Goal: Information Seeking & Learning: Check status

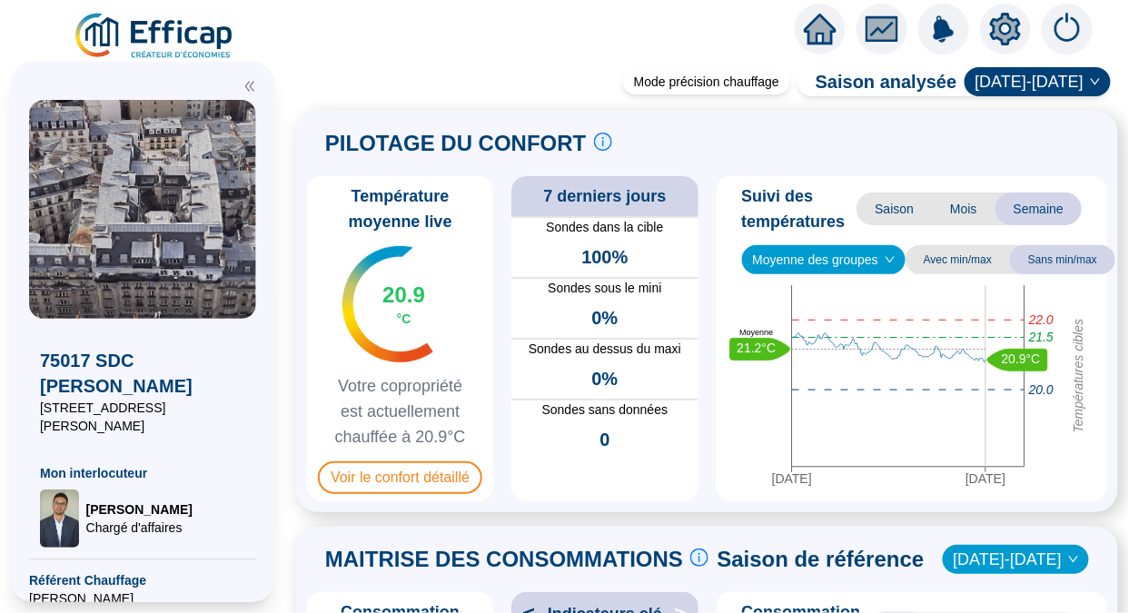
click at [400, 494] on span "Voir le confort détaillé" at bounding box center [400, 477] width 164 height 33
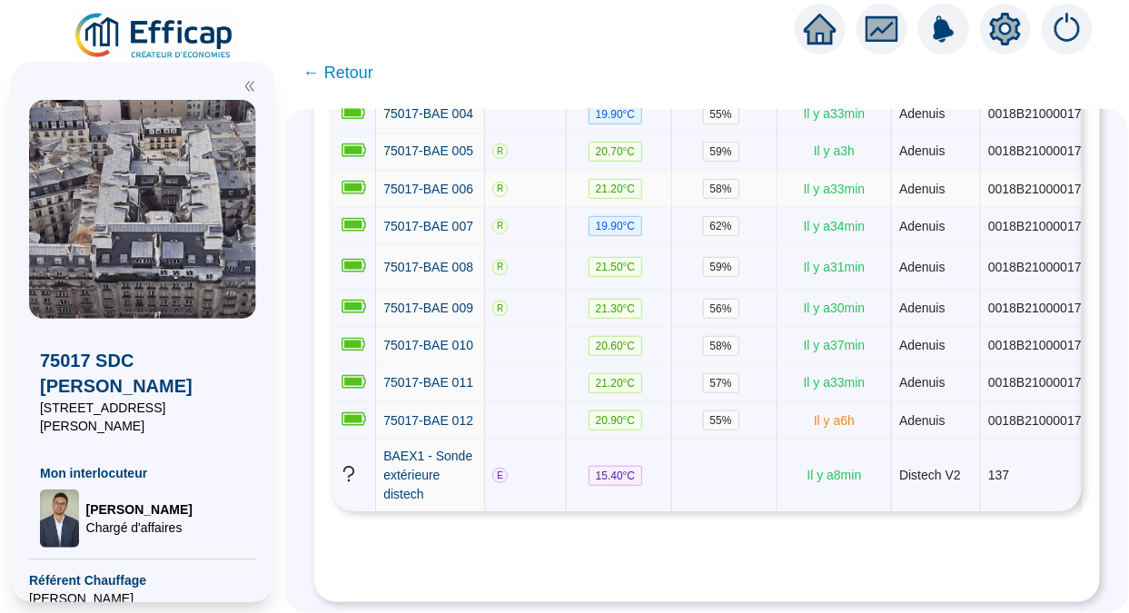
scroll to position [543, 0]
click at [467, 375] on span "75017-BAE 011" at bounding box center [428, 382] width 90 height 15
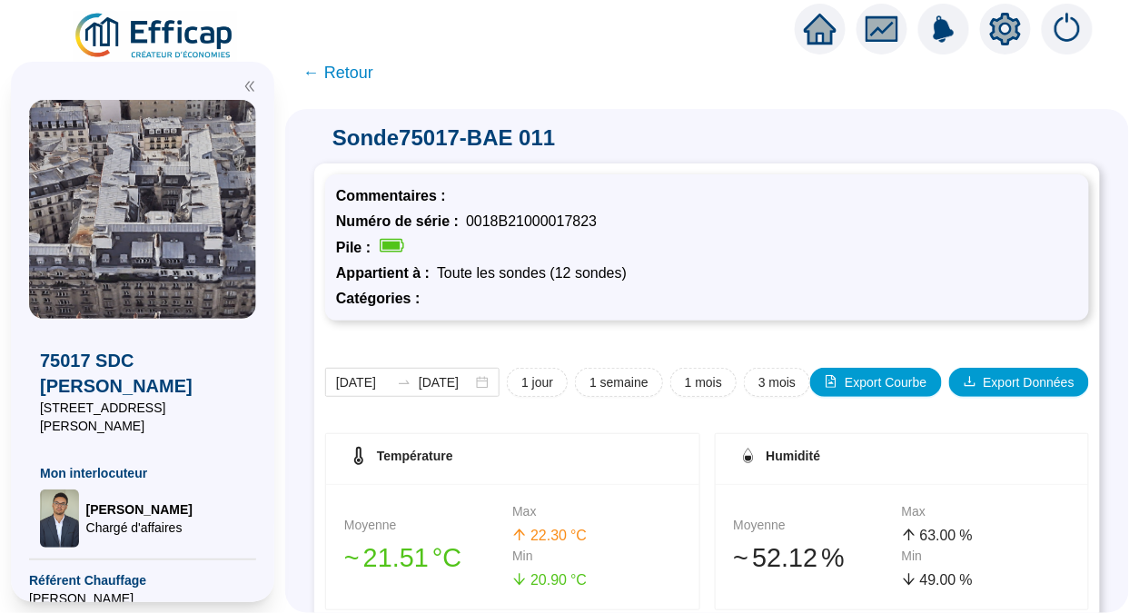
click at [616, 379] on span "1 semaine" at bounding box center [619, 382] width 59 height 19
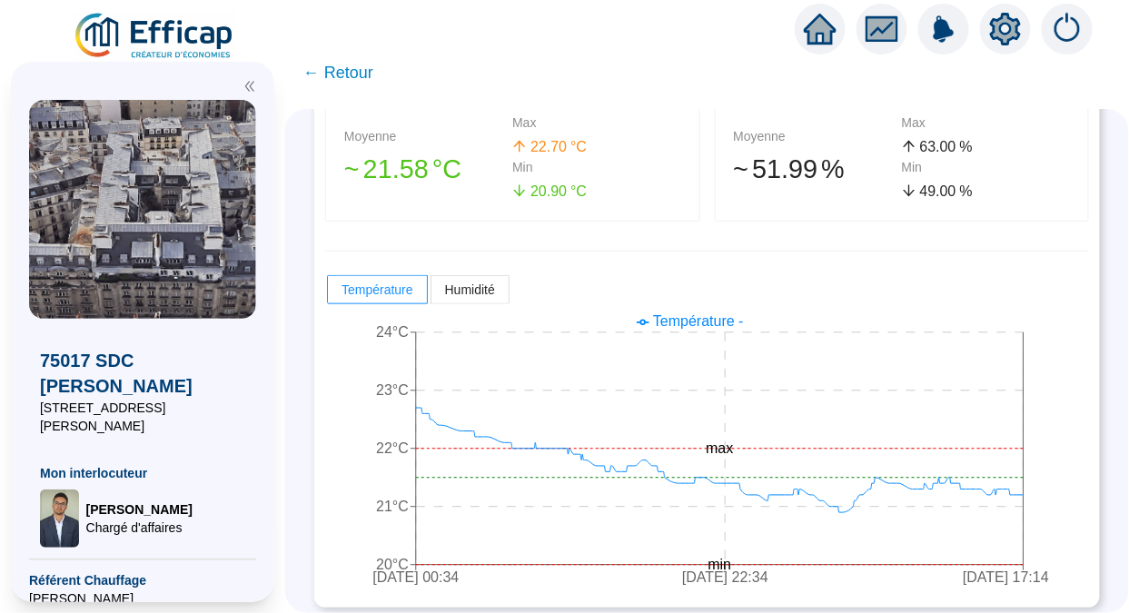
scroll to position [396, 0]
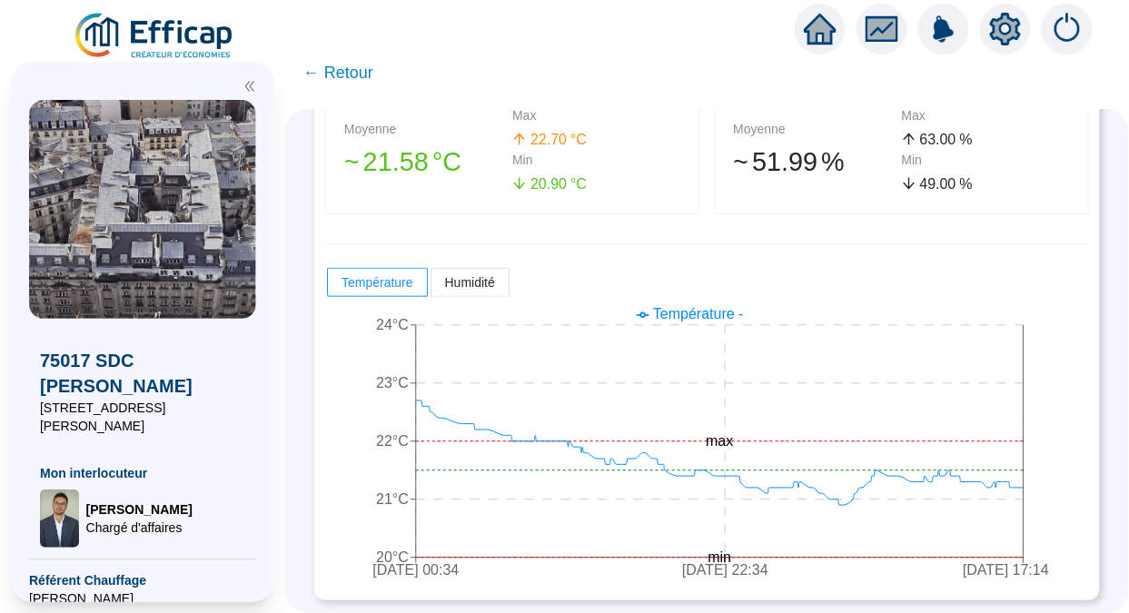
click at [356, 66] on span "← Retour" at bounding box center [338, 72] width 70 height 25
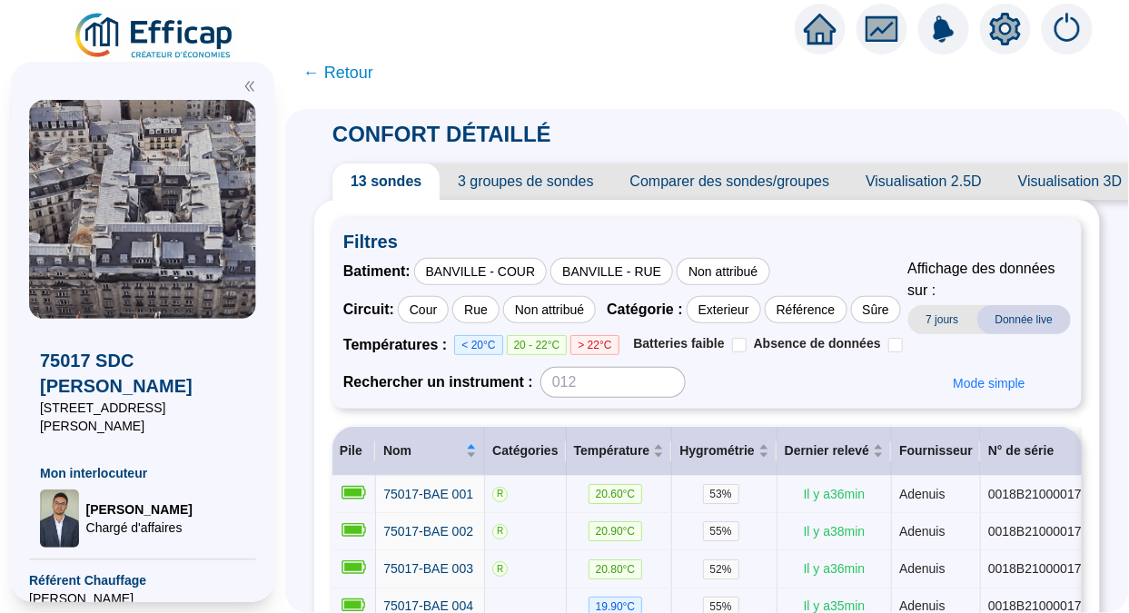
click at [637, 284] on div "BANVILLE - RUE" at bounding box center [611, 271] width 123 height 27
click at [935, 309] on span "7 jours" at bounding box center [942, 319] width 69 height 29
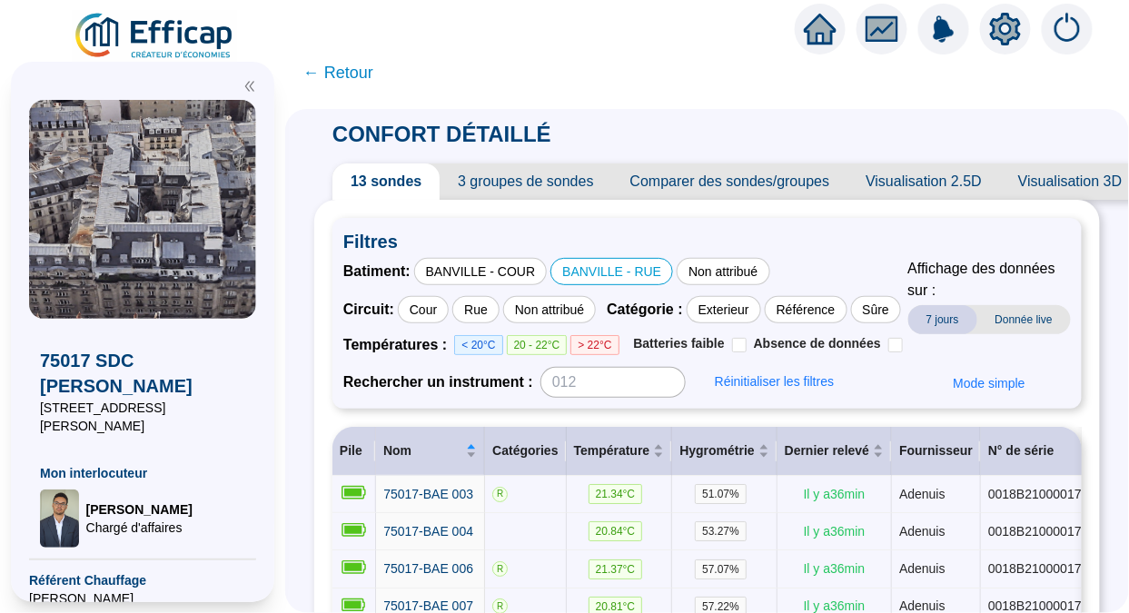
scroll to position [252, 0]
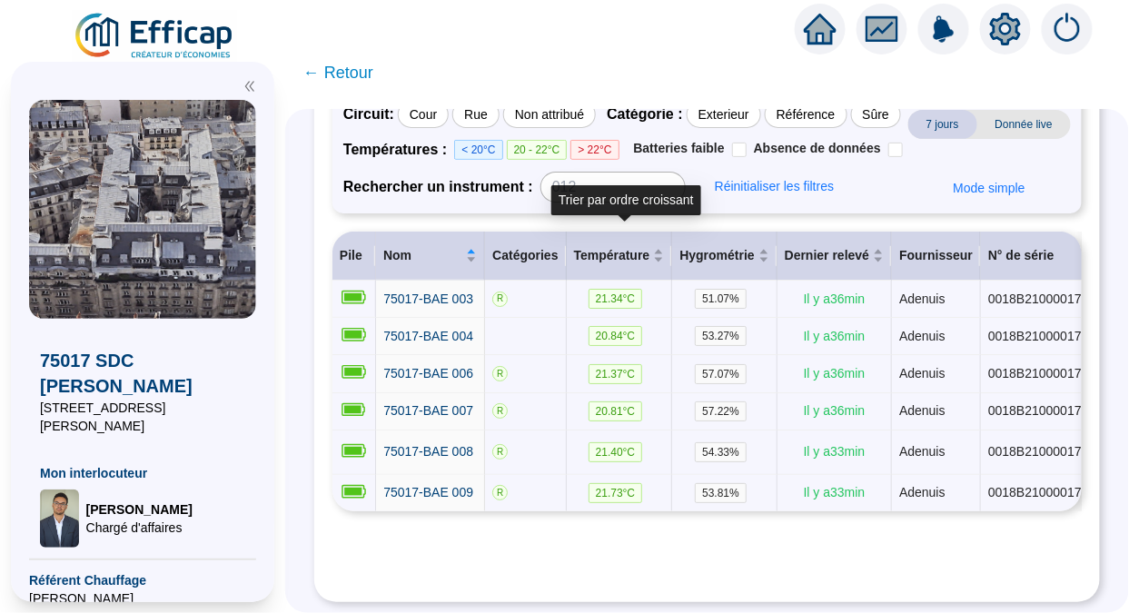
click at [620, 246] on span "Température" at bounding box center [612, 255] width 76 height 19
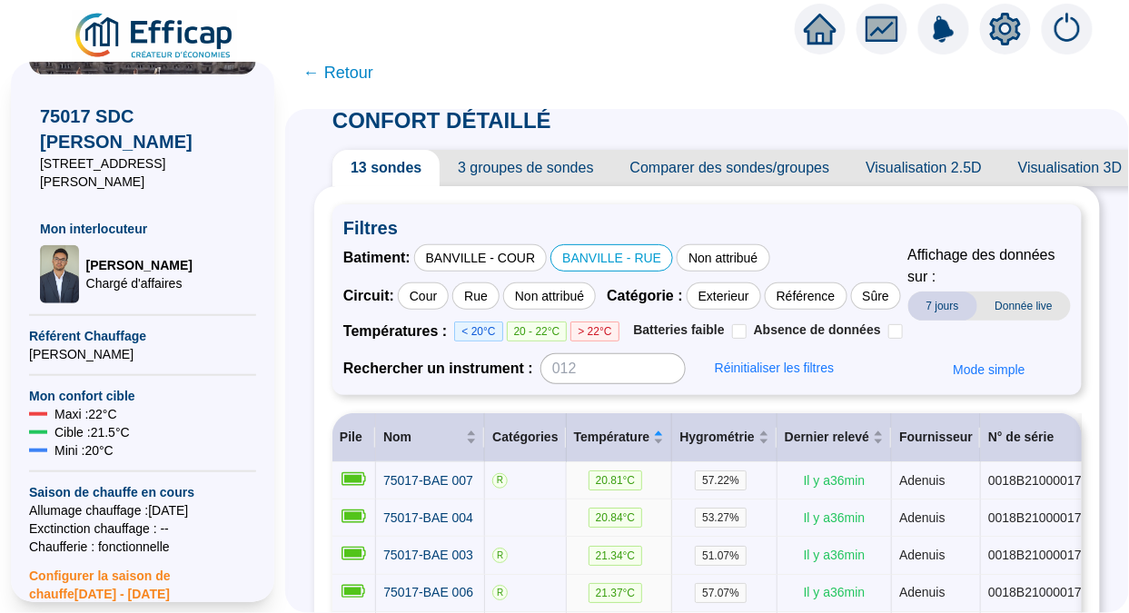
scroll to position [13, 0]
click at [364, 70] on span "← Retour" at bounding box center [338, 72] width 70 height 25
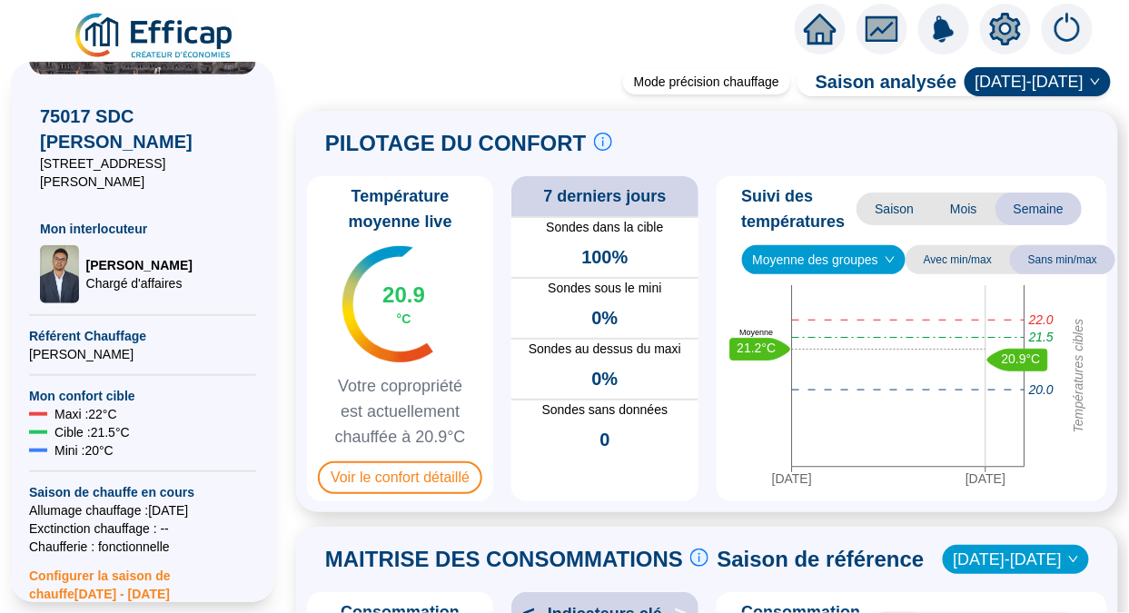
click at [338, 66] on div "Mode précision chauffage Saison analysée [DATE]-[DATE] PILOTAGE DU CONFORT Le p…" at bounding box center [707, 332] width 844 height 562
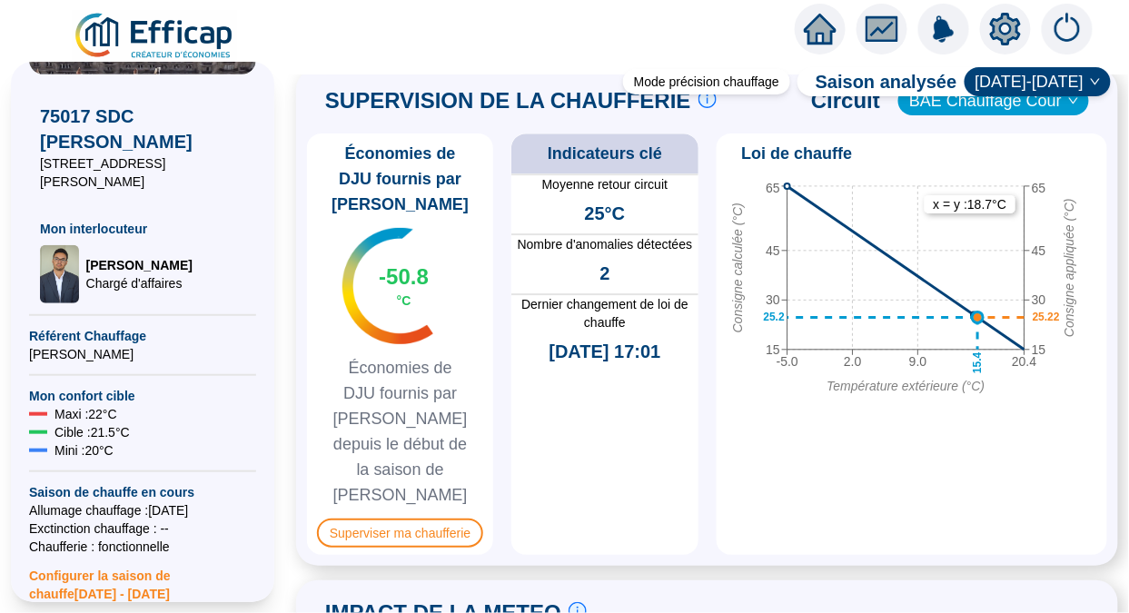
scroll to position [1426, 0]
click at [392, 518] on span "Superviser ma chaufferie" at bounding box center [400, 532] width 166 height 29
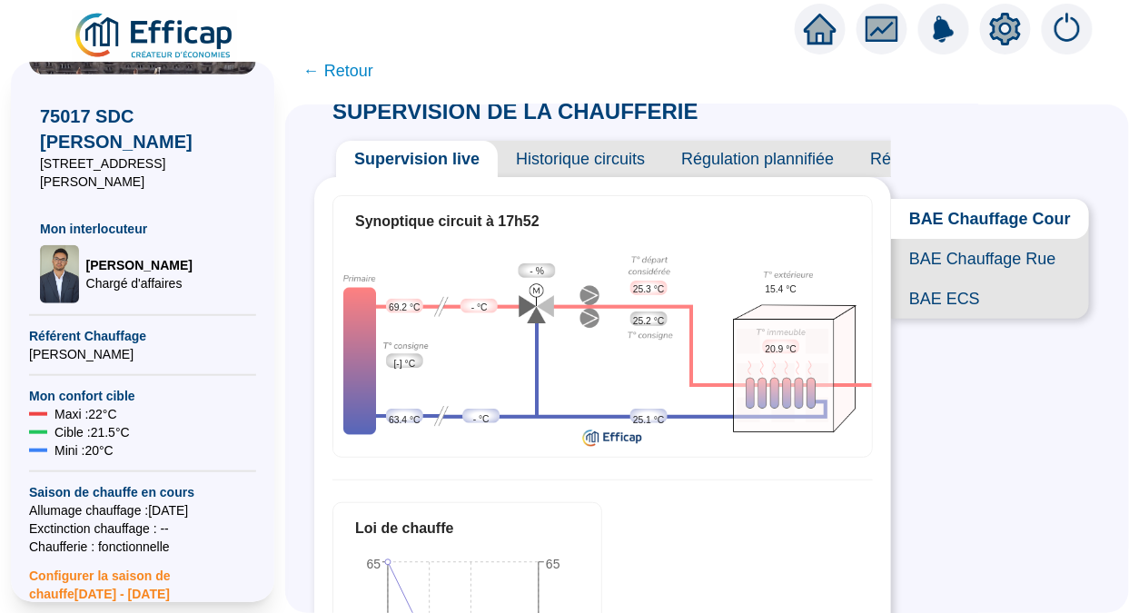
scroll to position [19, 0]
click at [977, 276] on span "BAE Chauffage Rue" at bounding box center [990, 258] width 198 height 40
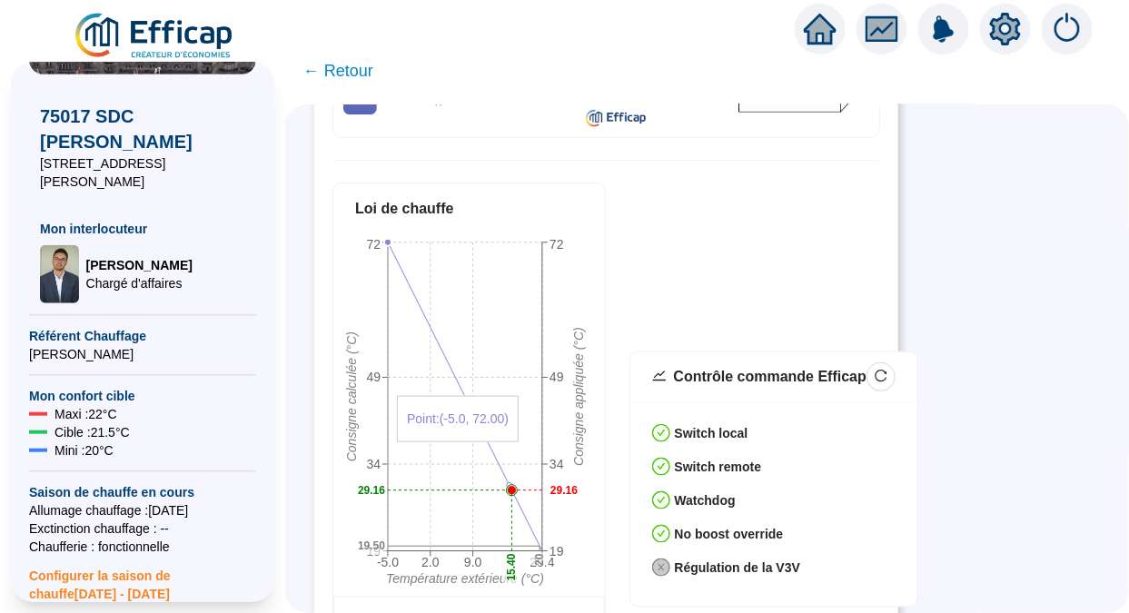
scroll to position [362, 0]
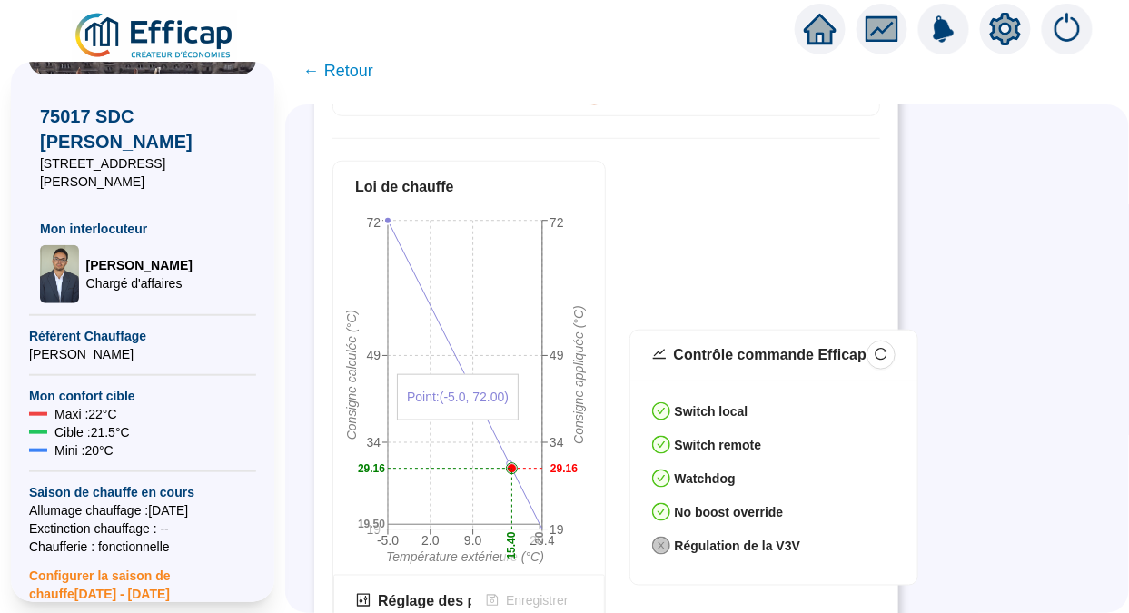
click at [349, 80] on span "← Retour" at bounding box center [338, 70] width 70 height 25
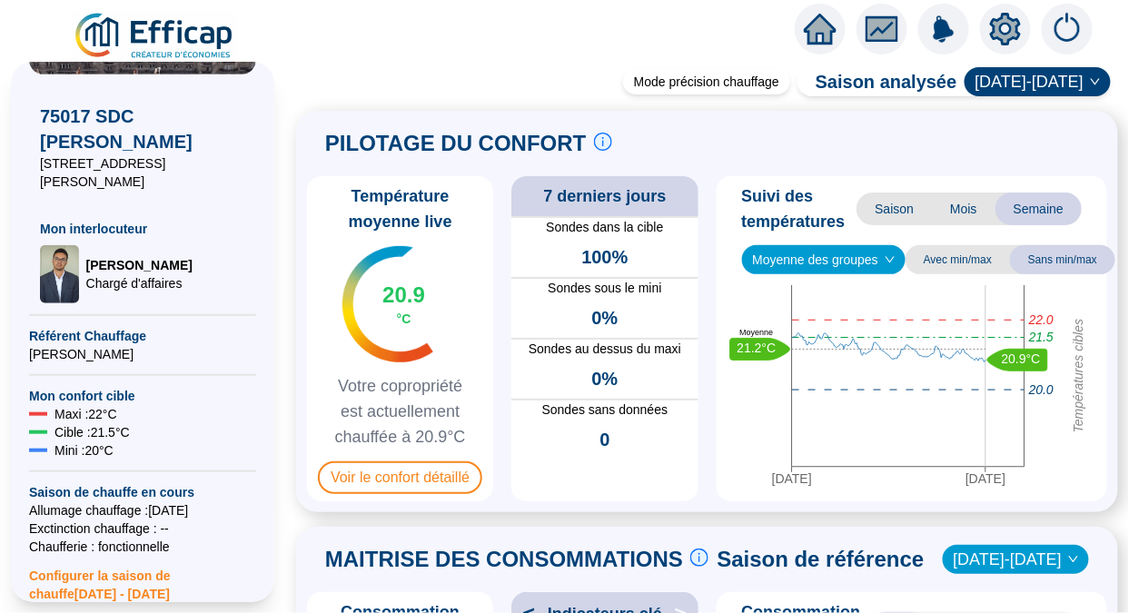
click at [389, 469] on span "Voir le confort détaillé" at bounding box center [400, 477] width 164 height 33
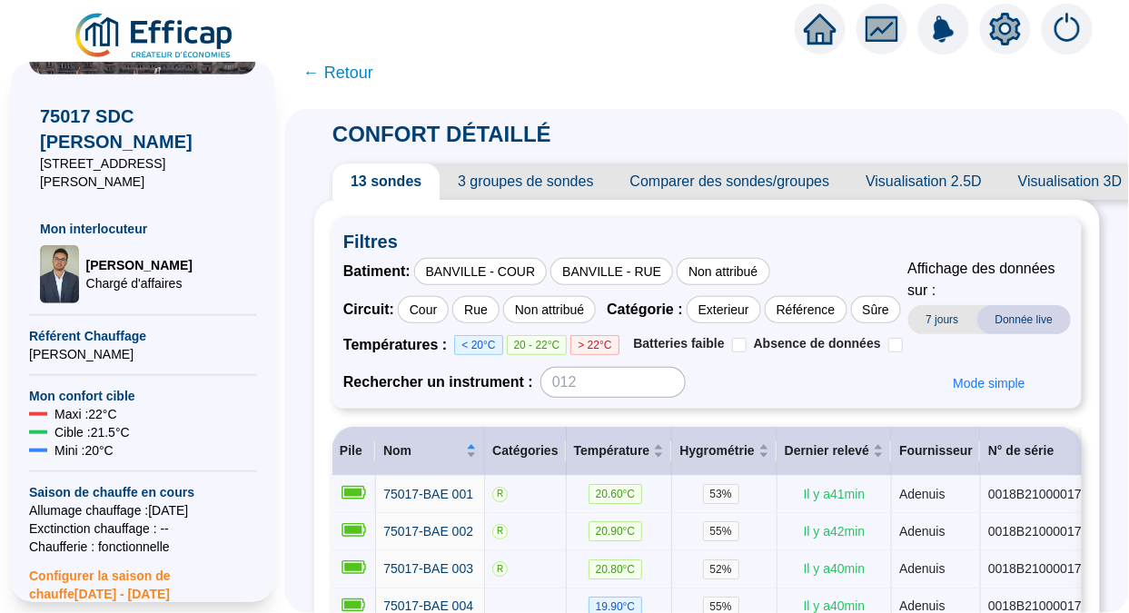
click at [942, 316] on span "7 jours" at bounding box center [942, 319] width 69 height 29
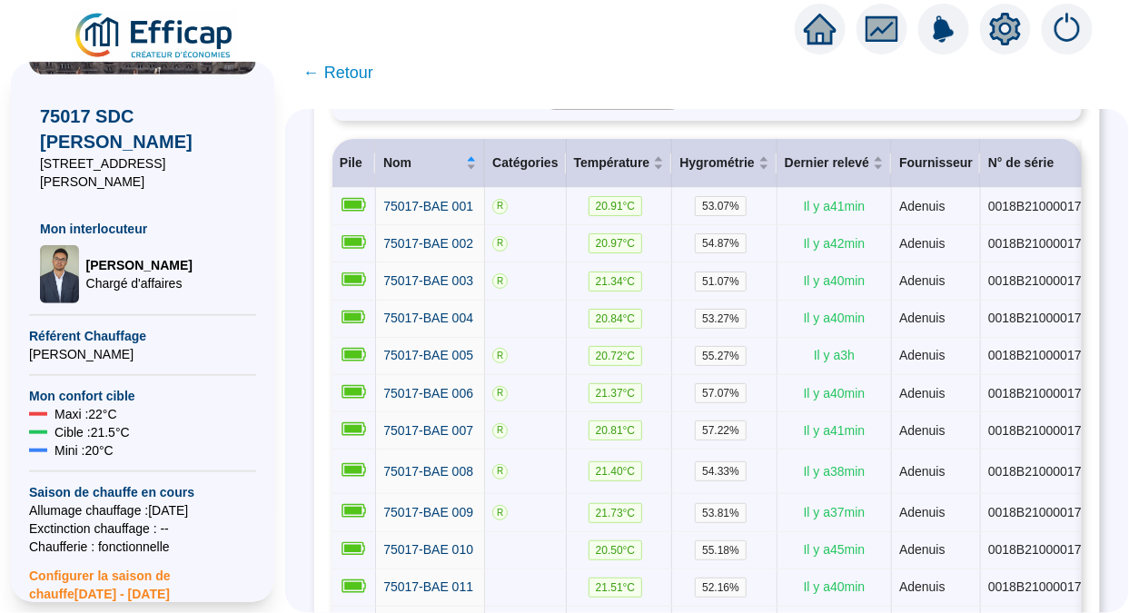
scroll to position [291, 0]
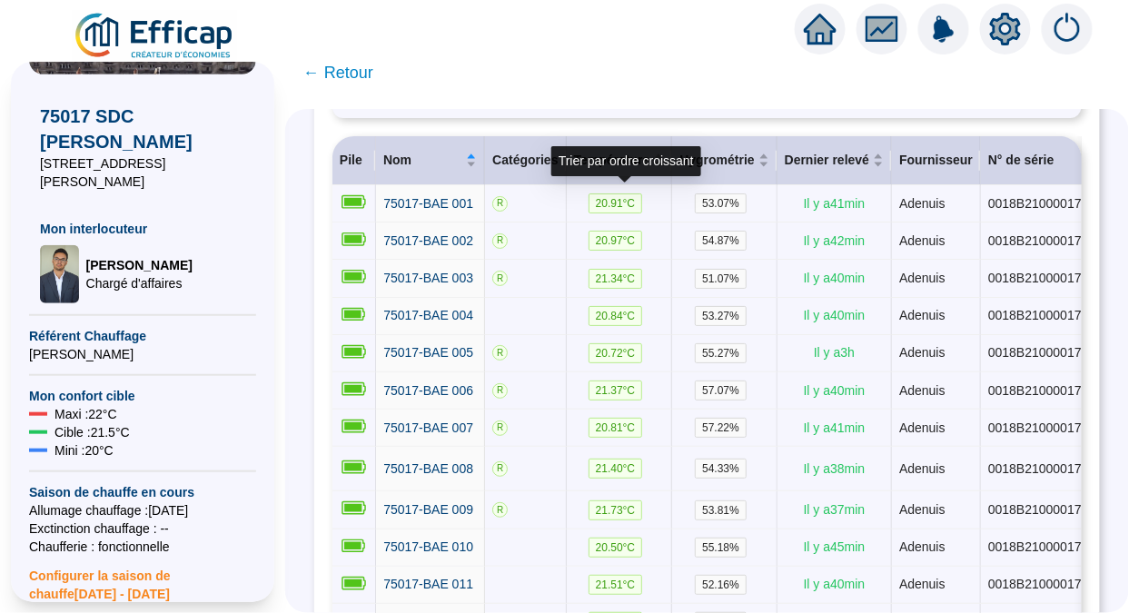
click at [617, 170] on span "Température" at bounding box center [612, 160] width 76 height 19
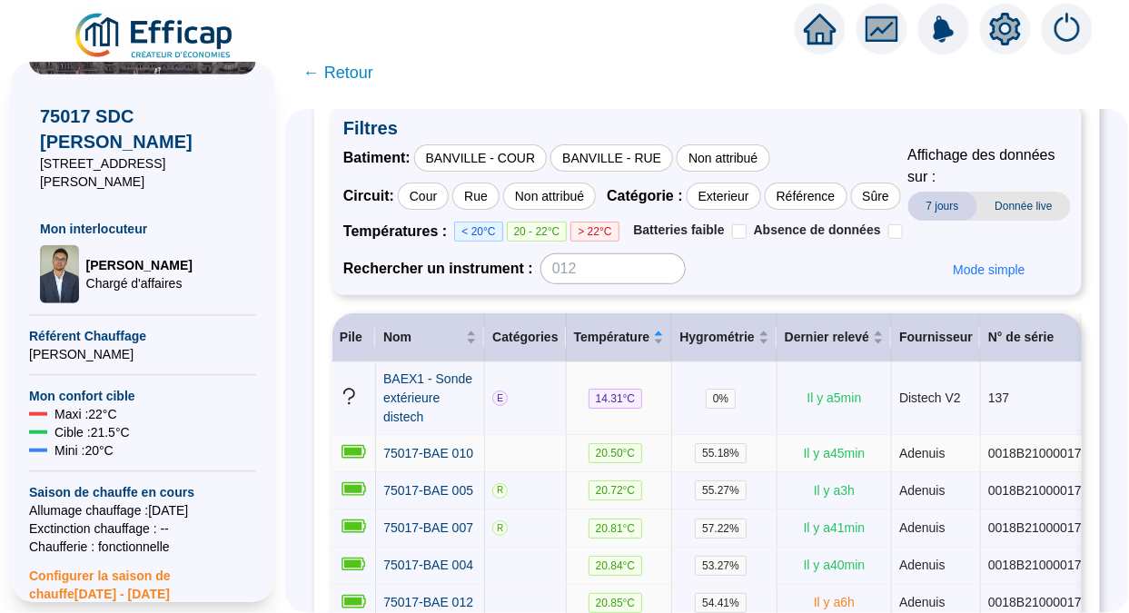
scroll to position [110, 0]
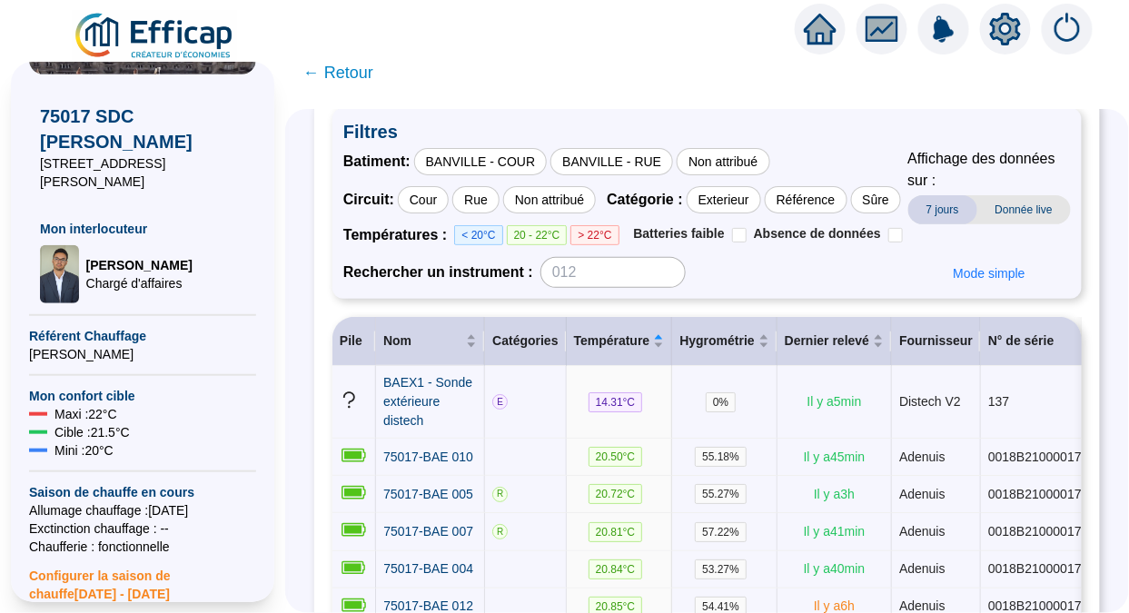
click at [362, 81] on span "← Retour" at bounding box center [338, 72] width 70 height 25
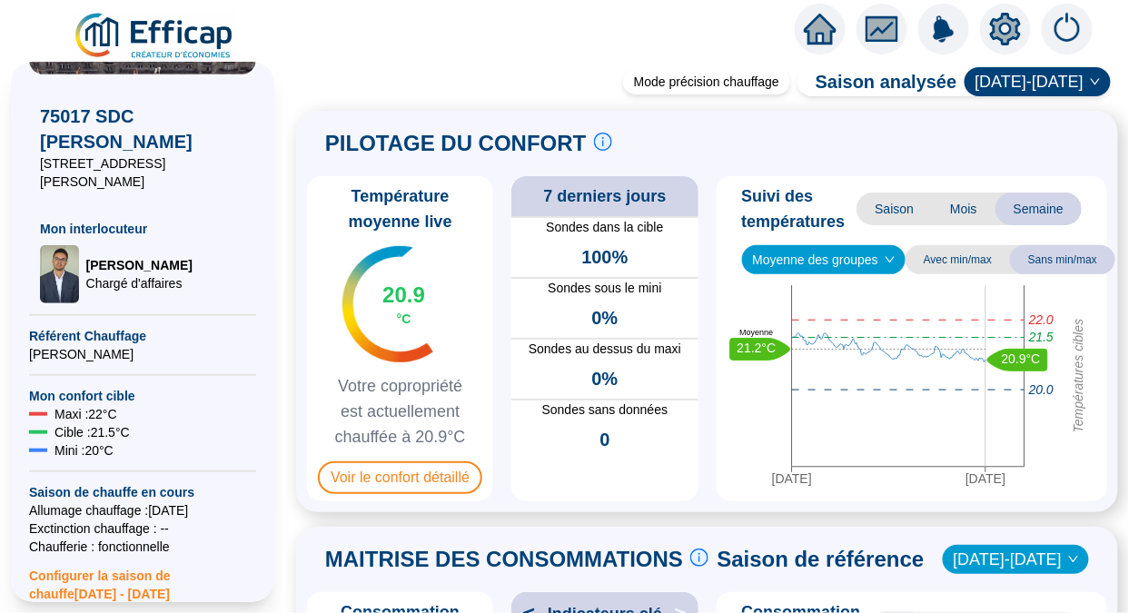
click at [431, 480] on span "Voir le confort détaillé" at bounding box center [400, 477] width 164 height 33
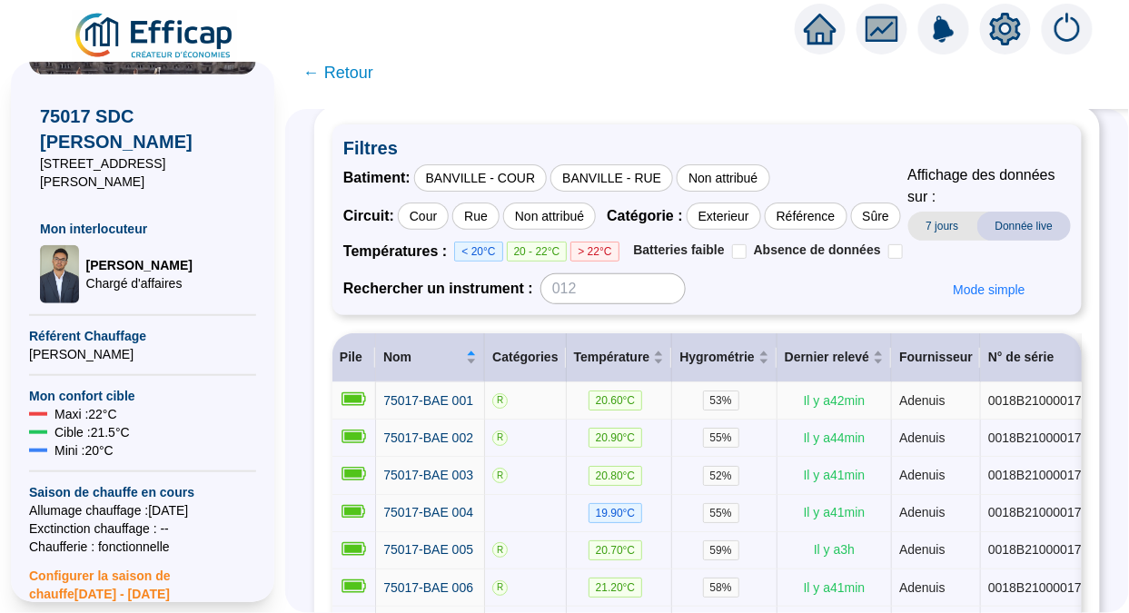
scroll to position [94, 0]
click at [941, 234] on span "7 jours" at bounding box center [942, 225] width 69 height 29
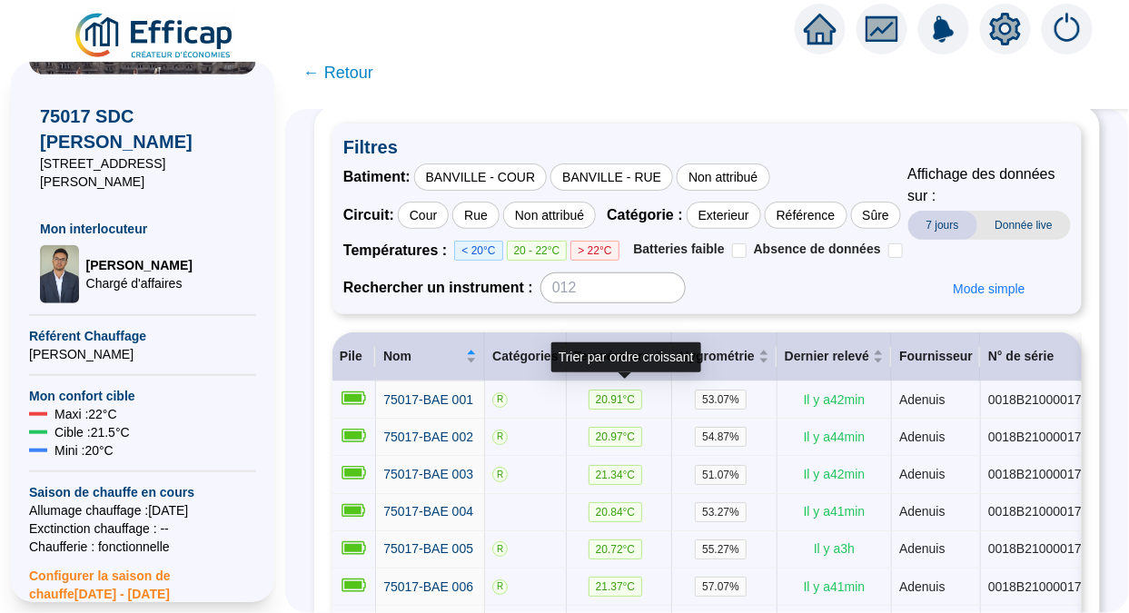
click at [617, 366] on span "Température" at bounding box center [612, 356] width 76 height 19
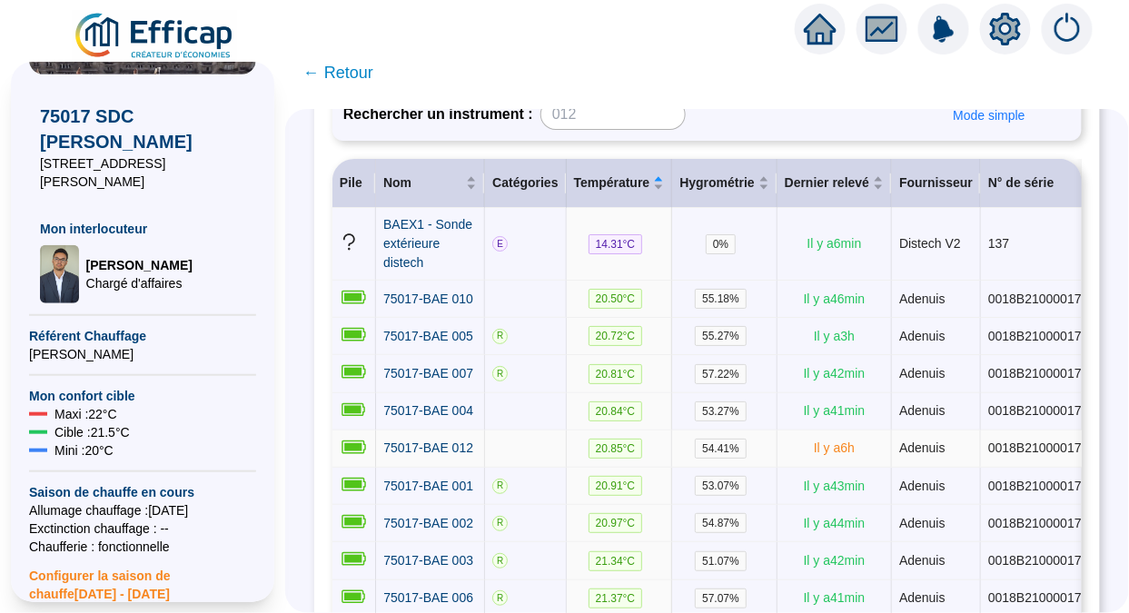
scroll to position [134, 0]
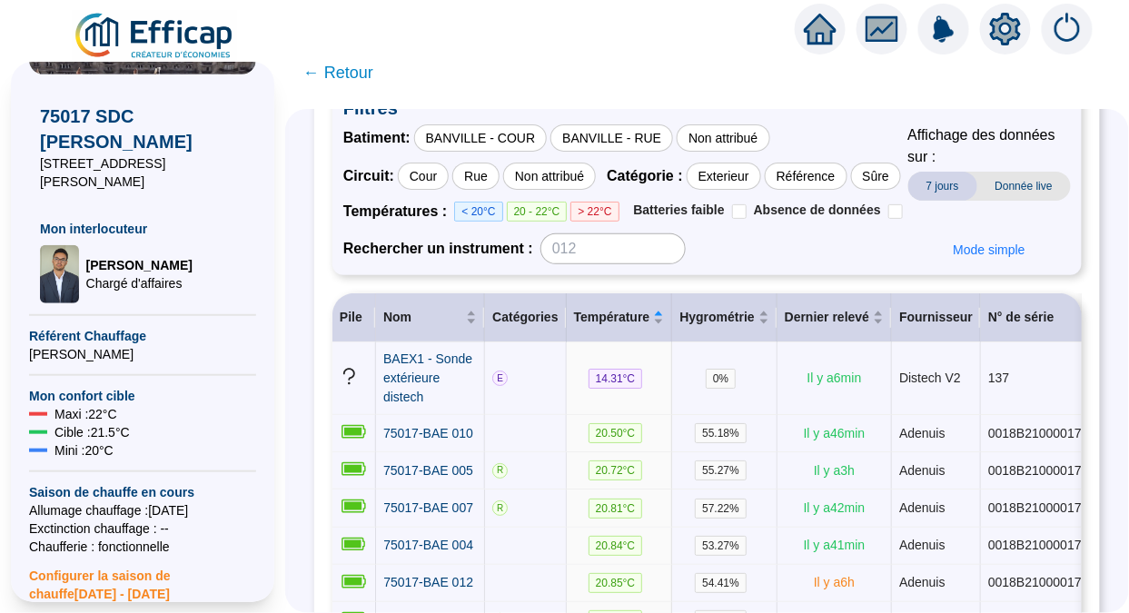
click at [520, 129] on div "BANVILLE - COUR" at bounding box center [481, 137] width 134 height 27
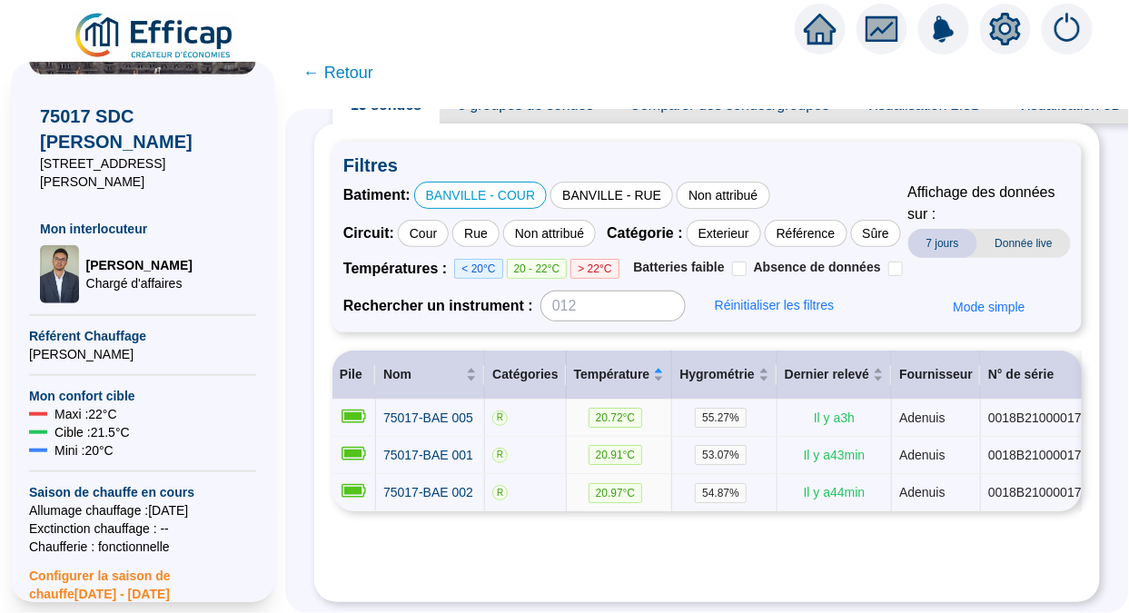
click at [618, 182] on div "BANVILLE - RUE" at bounding box center [611, 195] width 123 height 27
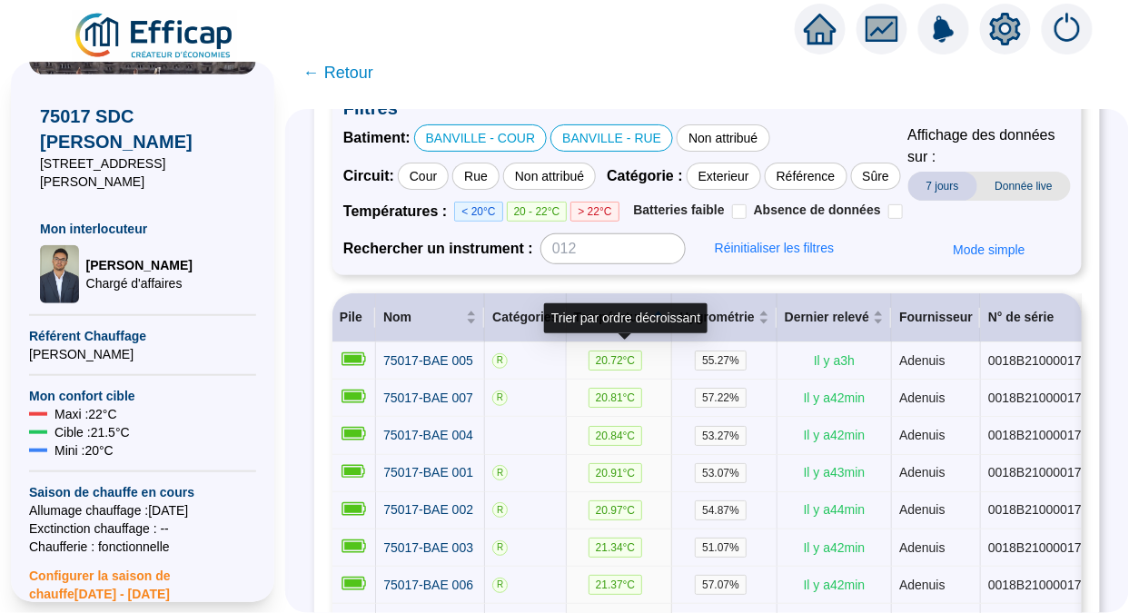
click at [603, 327] on div "Température" at bounding box center [619, 317] width 91 height 19
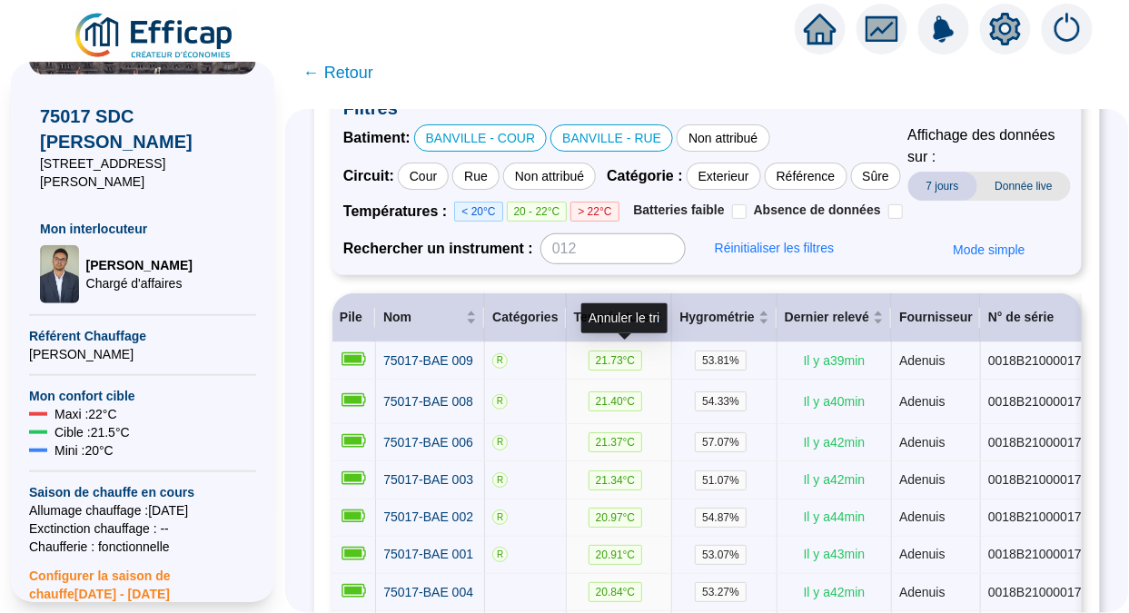
click at [601, 327] on span "Température" at bounding box center [612, 317] width 76 height 19
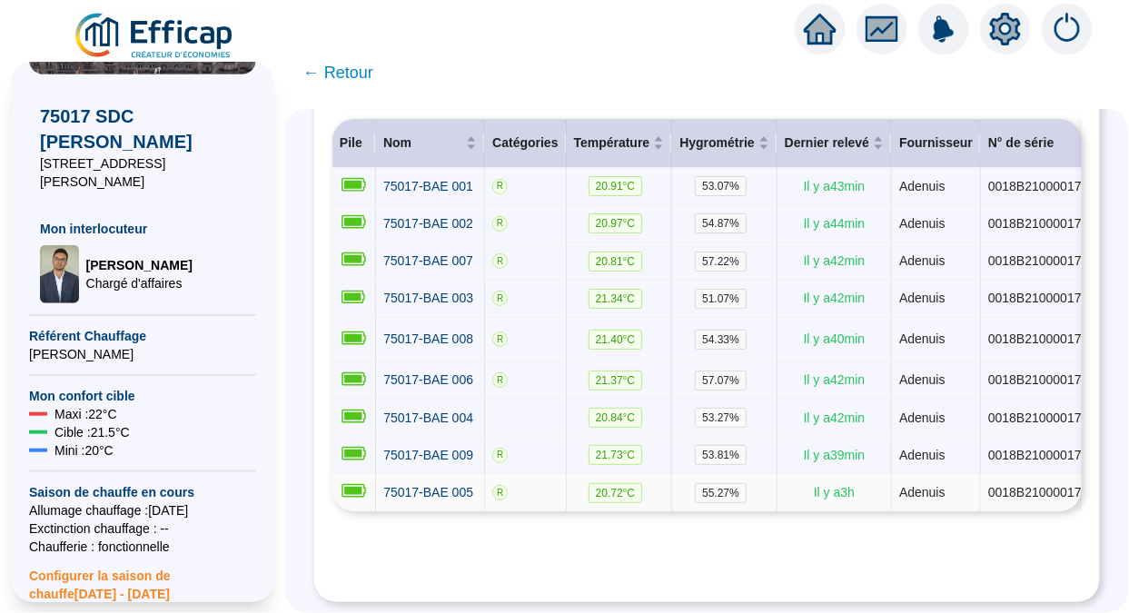
scroll to position [360, 0]
click at [611, 134] on span "Température" at bounding box center [612, 143] width 76 height 19
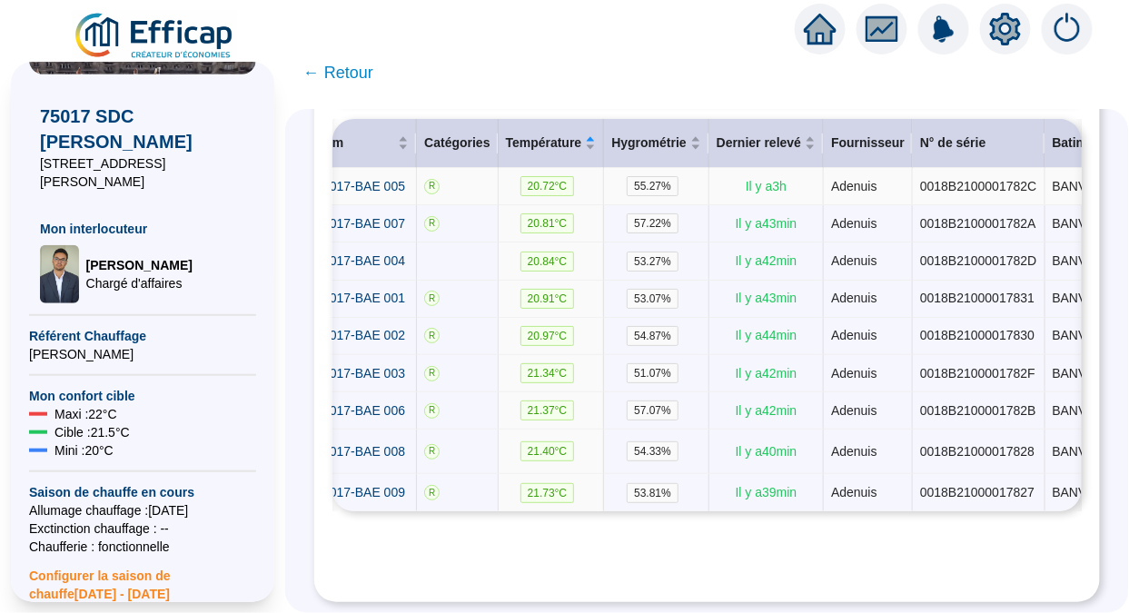
scroll to position [0, 64]
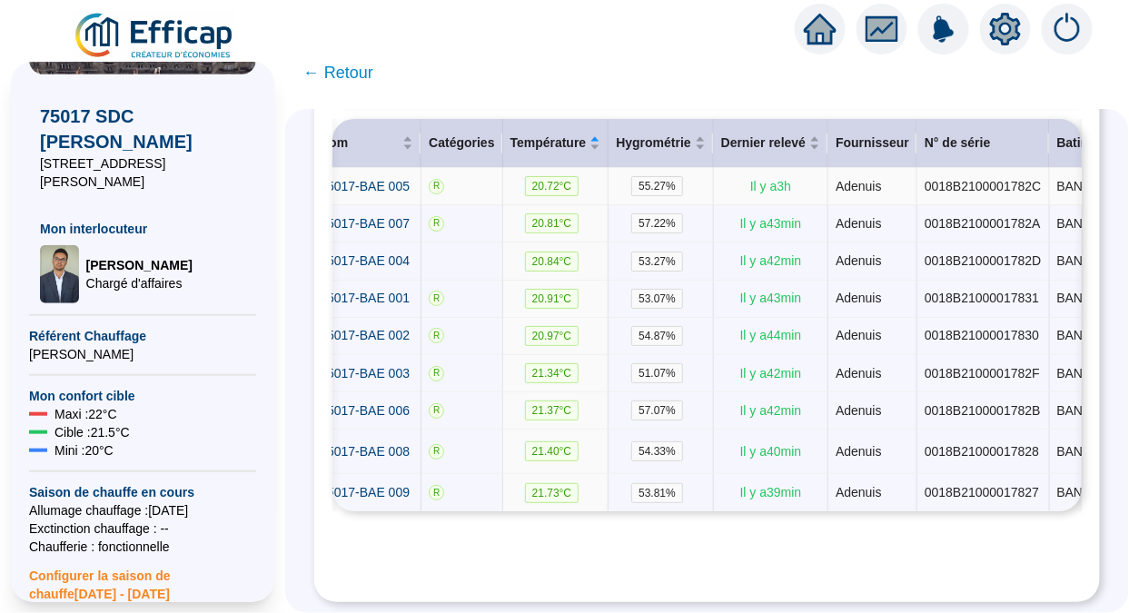
click at [369, 366] on span "75017-BAE 003" at bounding box center [365, 373] width 90 height 15
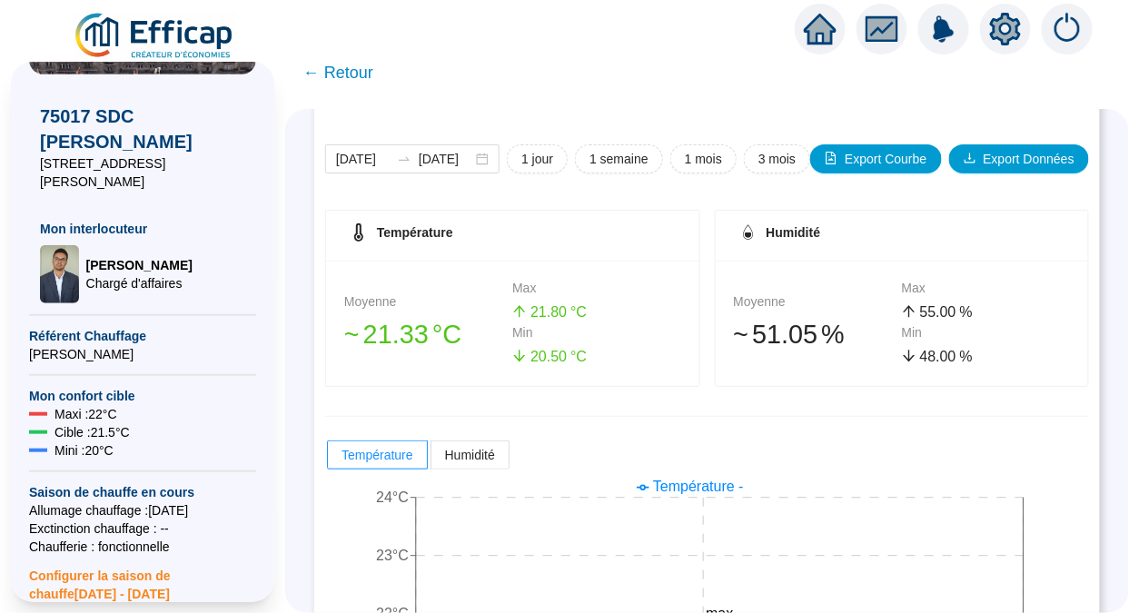
scroll to position [174, 0]
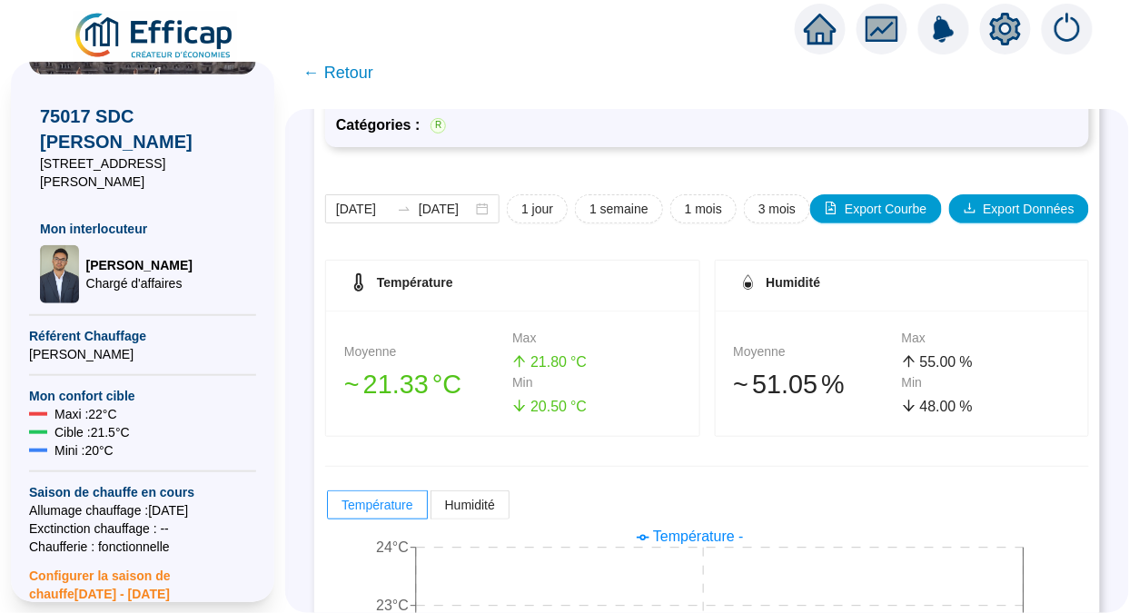
click at [365, 74] on span "← Retour" at bounding box center [338, 72] width 70 height 25
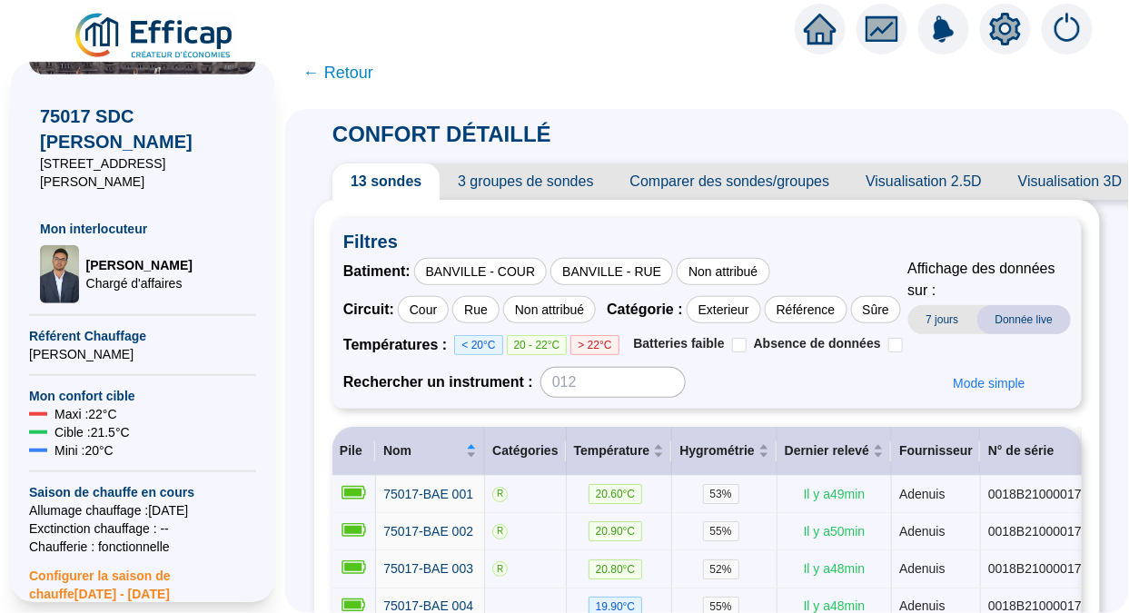
click at [351, 77] on span "← Retour" at bounding box center [338, 72] width 70 height 25
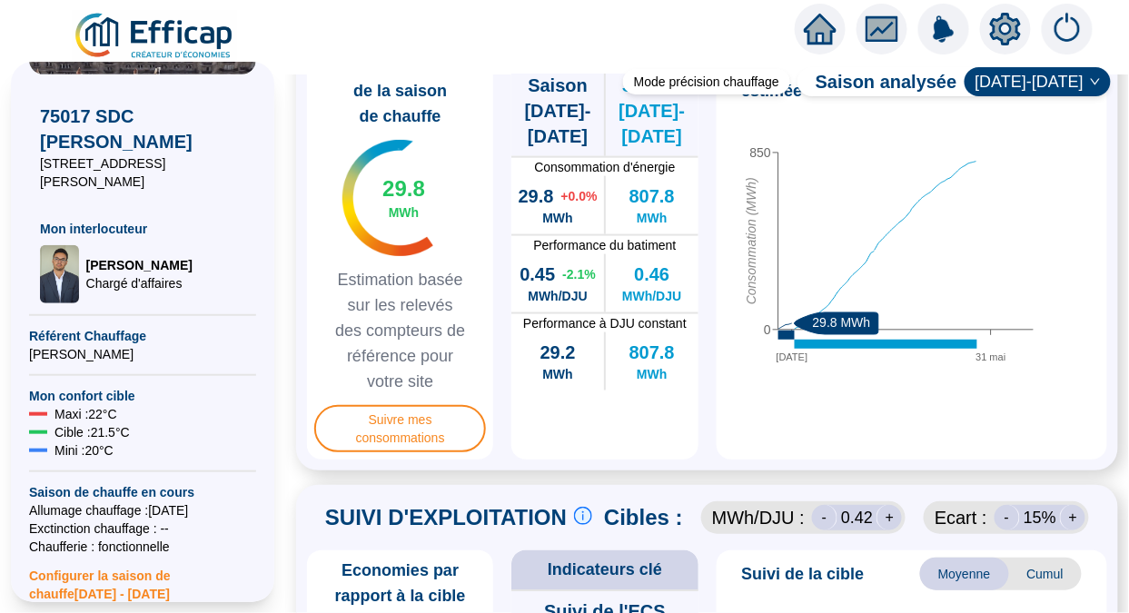
scroll to position [581, 0]
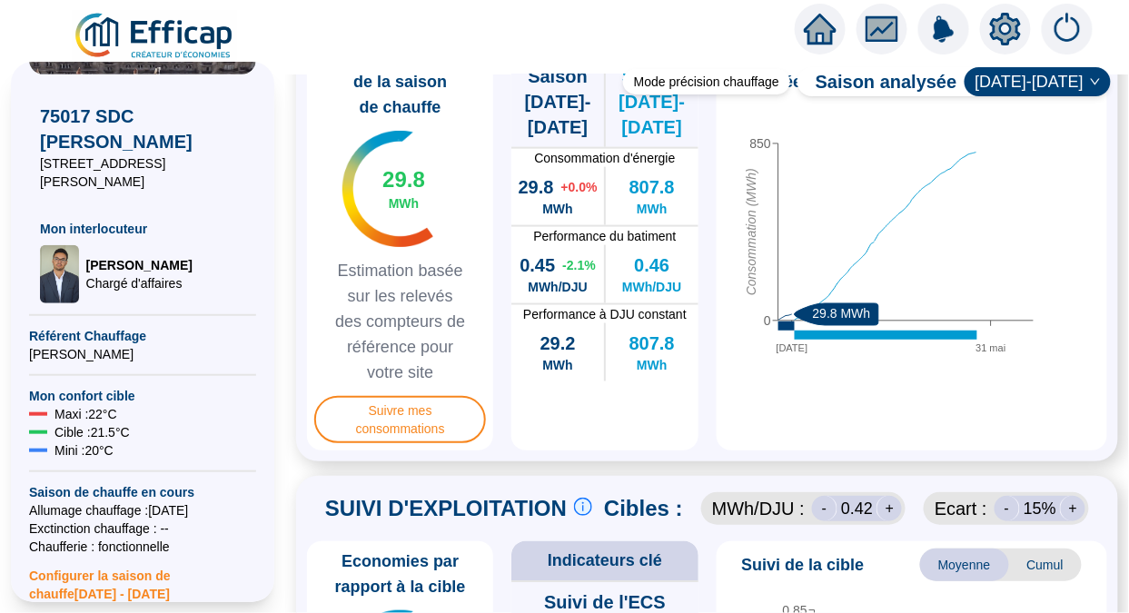
click at [403, 440] on span "Suivre mes consommations" at bounding box center [400, 419] width 172 height 47
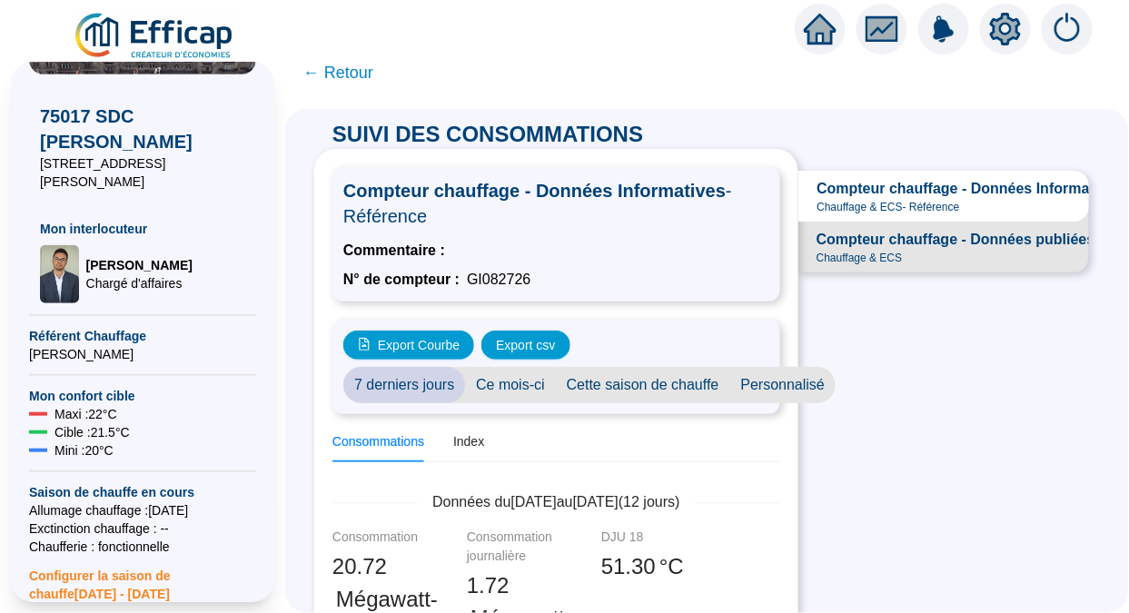
click at [333, 72] on span "← Retour" at bounding box center [338, 72] width 70 height 25
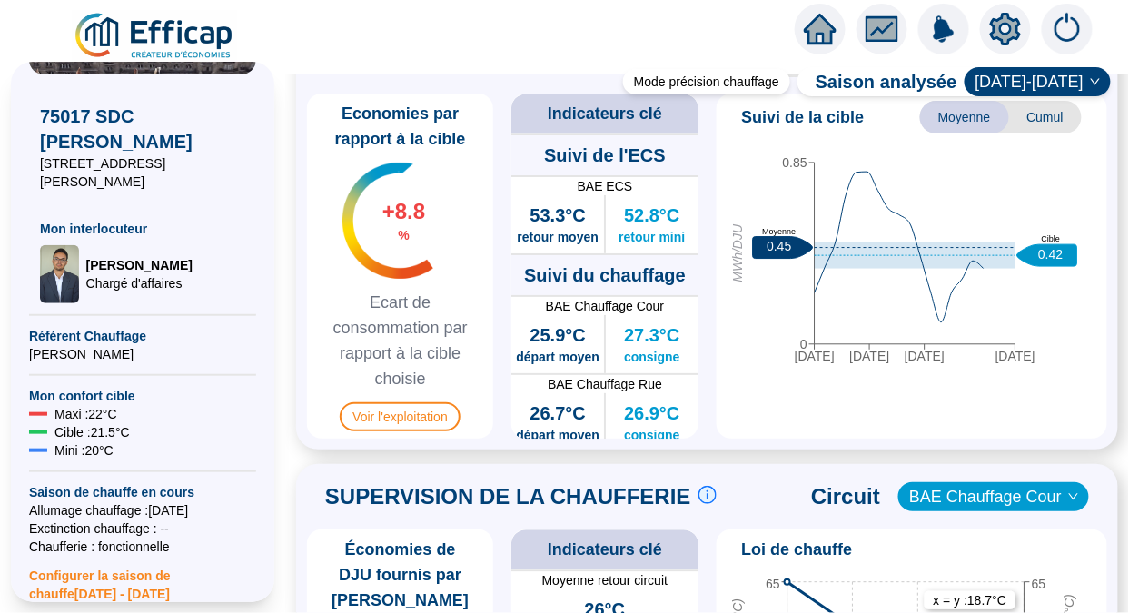
scroll to position [1036, 0]
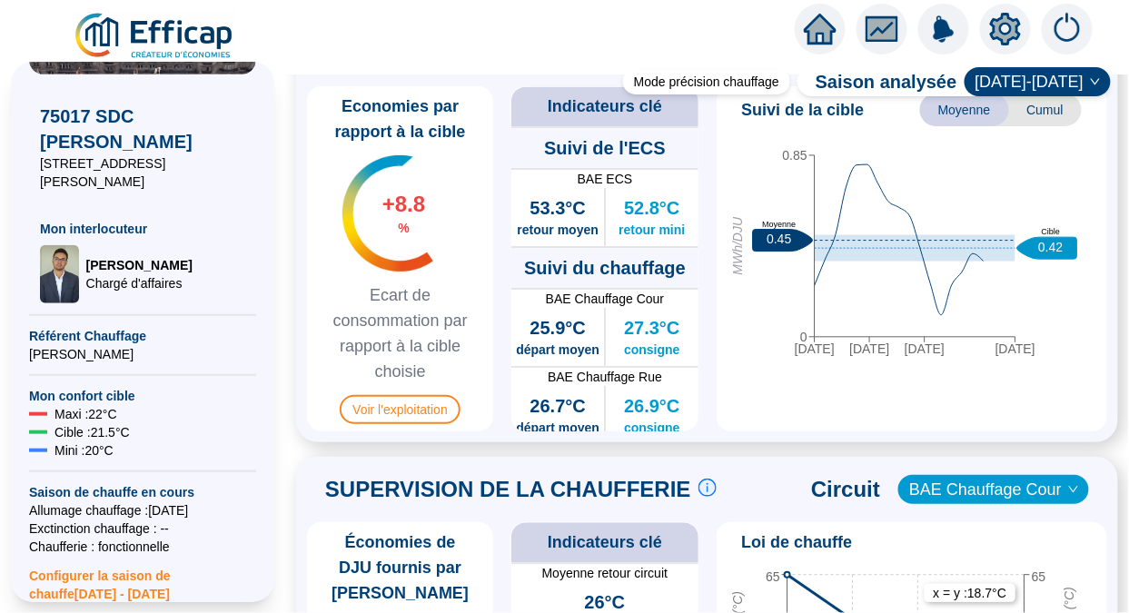
click at [396, 424] on span "Voir l'exploitation" at bounding box center [400, 409] width 121 height 29
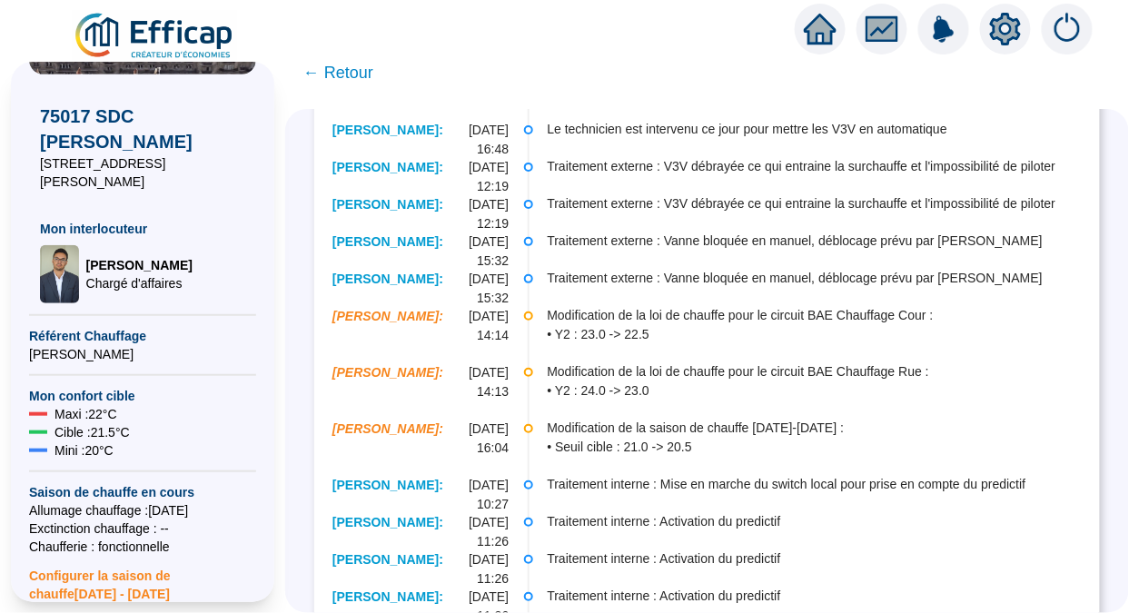
scroll to position [1056, 0]
click at [496, 277] on span "[DATE] 15:32" at bounding box center [480, 290] width 58 height 38
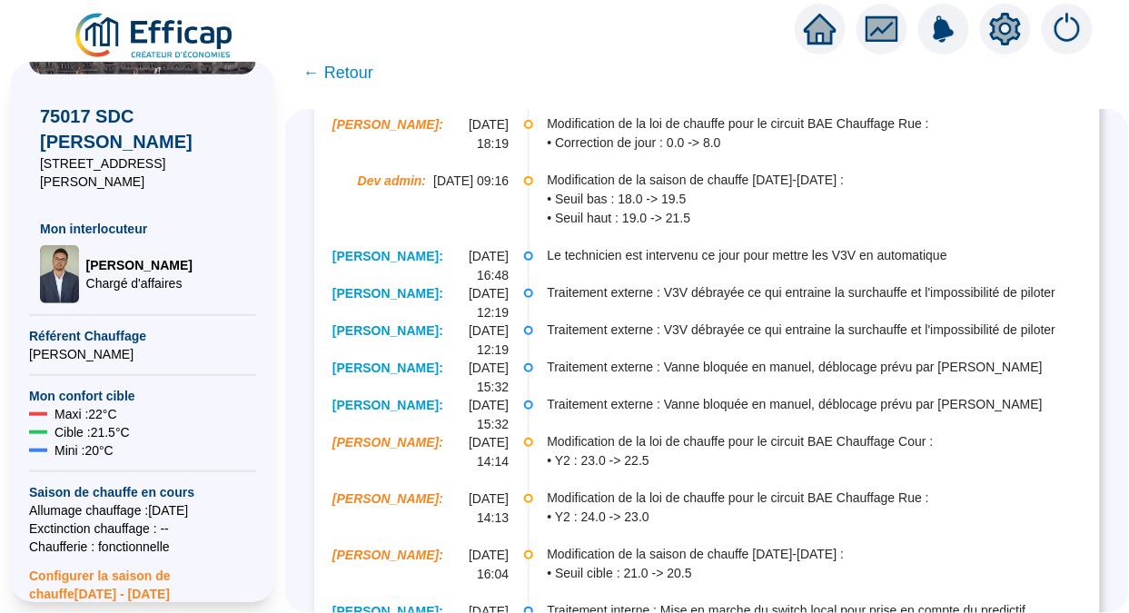
scroll to position [923, 0]
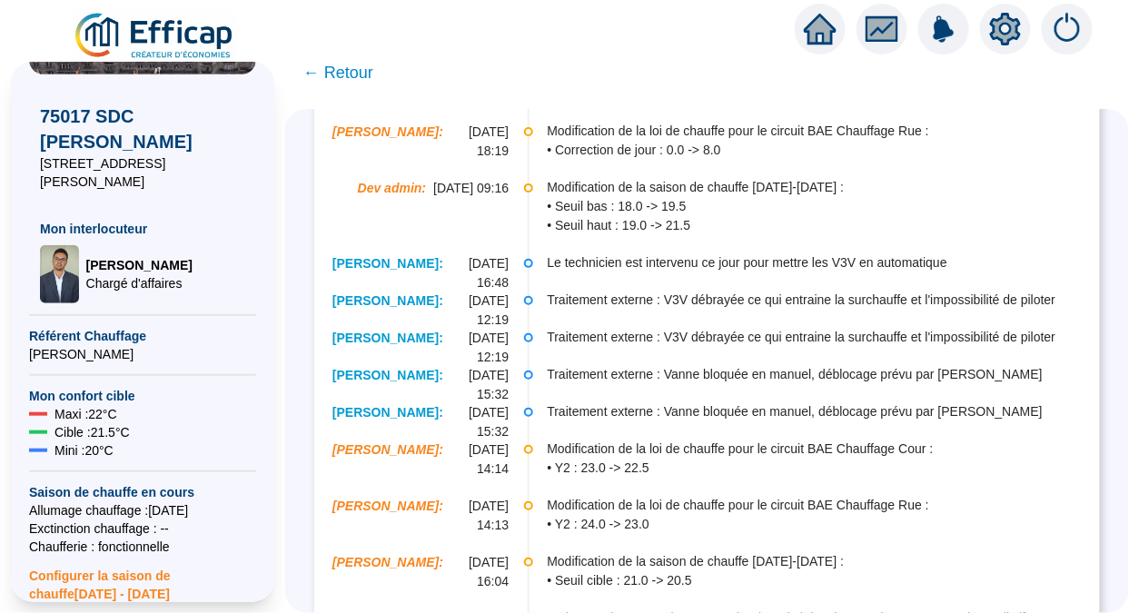
click at [350, 69] on span "← Retour" at bounding box center [338, 72] width 70 height 25
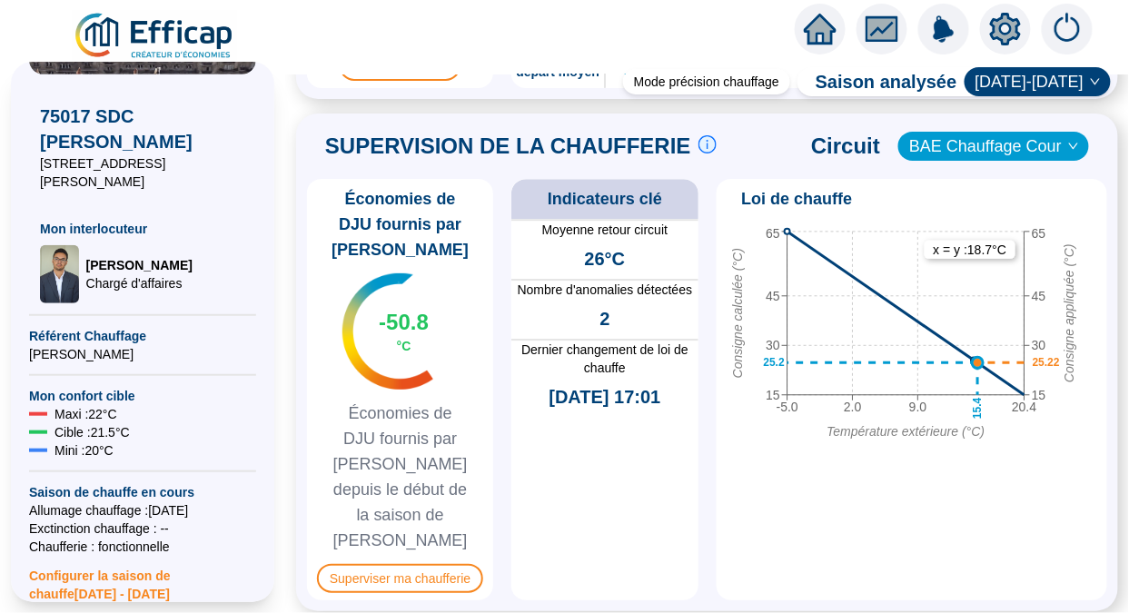
scroll to position [1381, 0]
click at [444, 563] on span "Superviser ma chaufferie" at bounding box center [400, 577] width 166 height 29
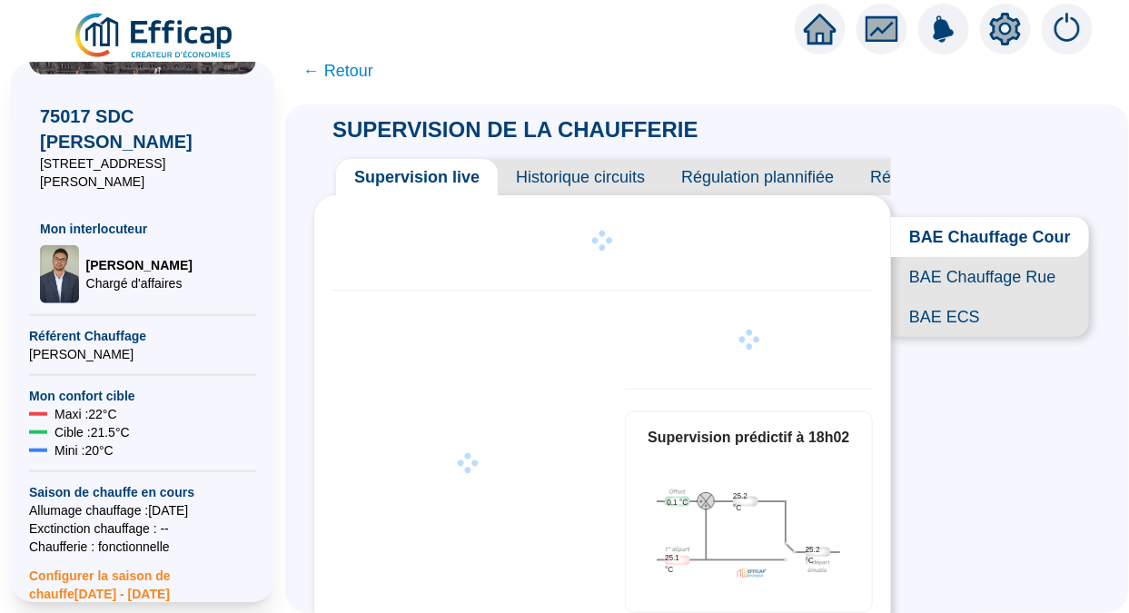
click at [573, 192] on span "Historique circuits" at bounding box center [580, 177] width 165 height 36
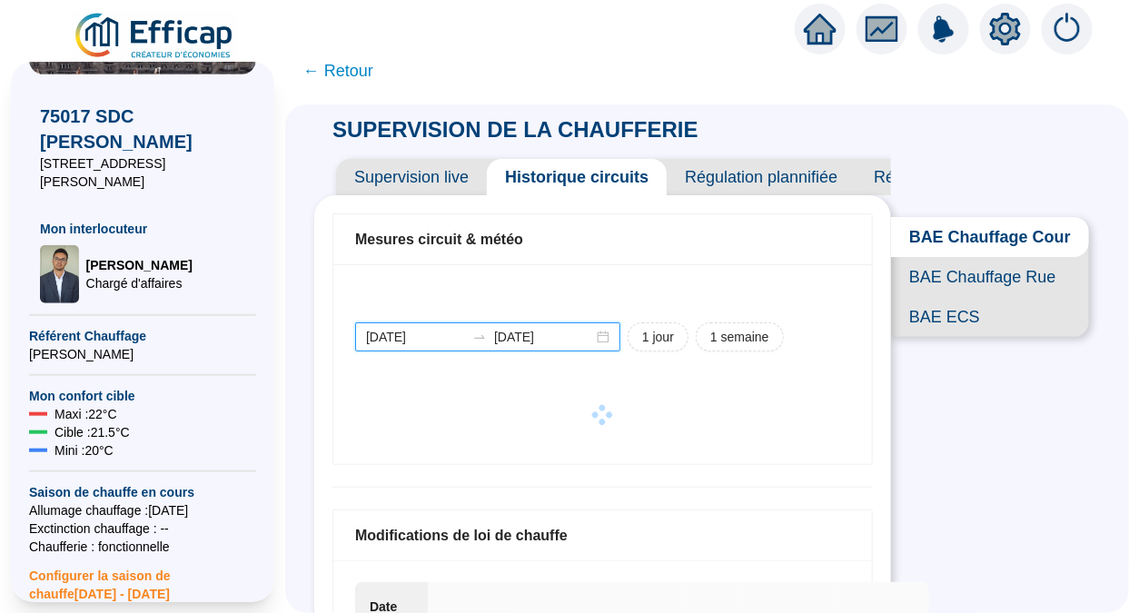
click at [421, 335] on input "[DATE]" at bounding box center [415, 337] width 99 height 19
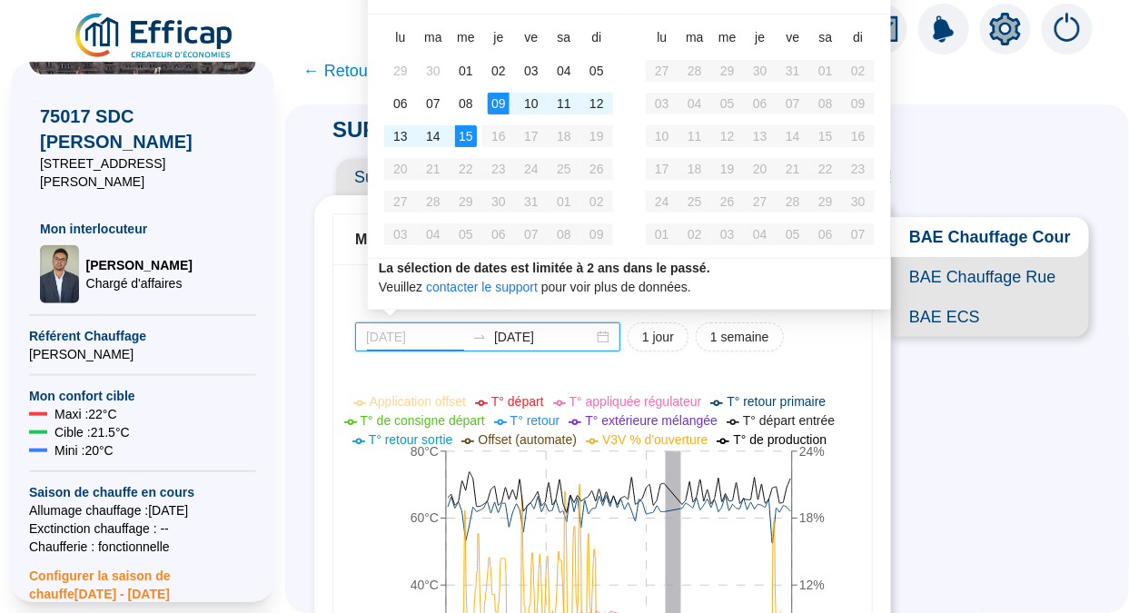
type input "[DATE]"
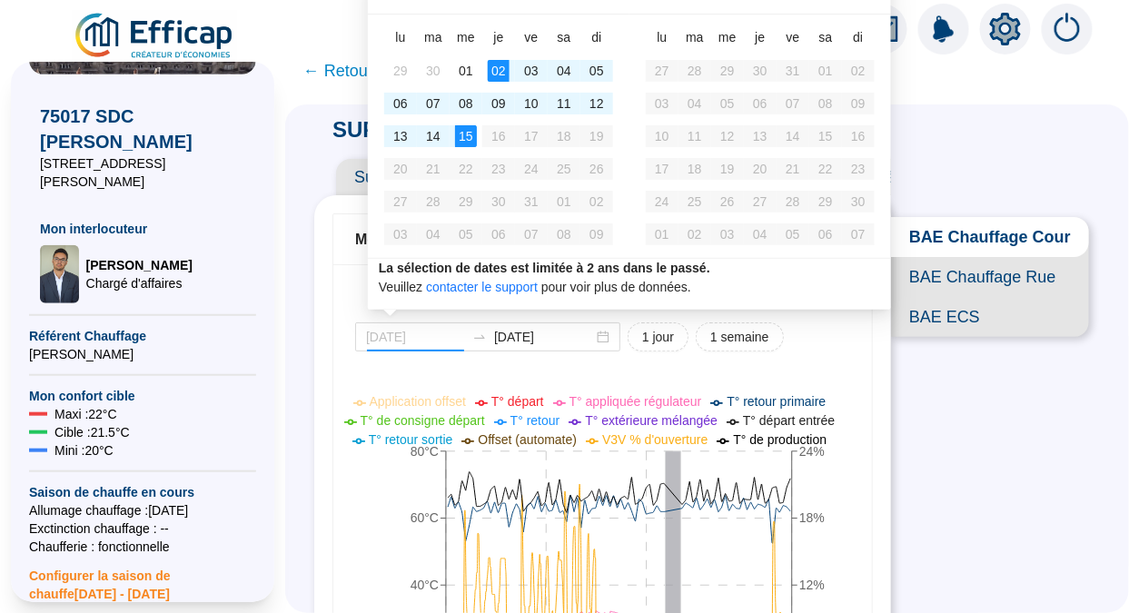
click at [500, 73] on div "02" at bounding box center [499, 71] width 22 height 22
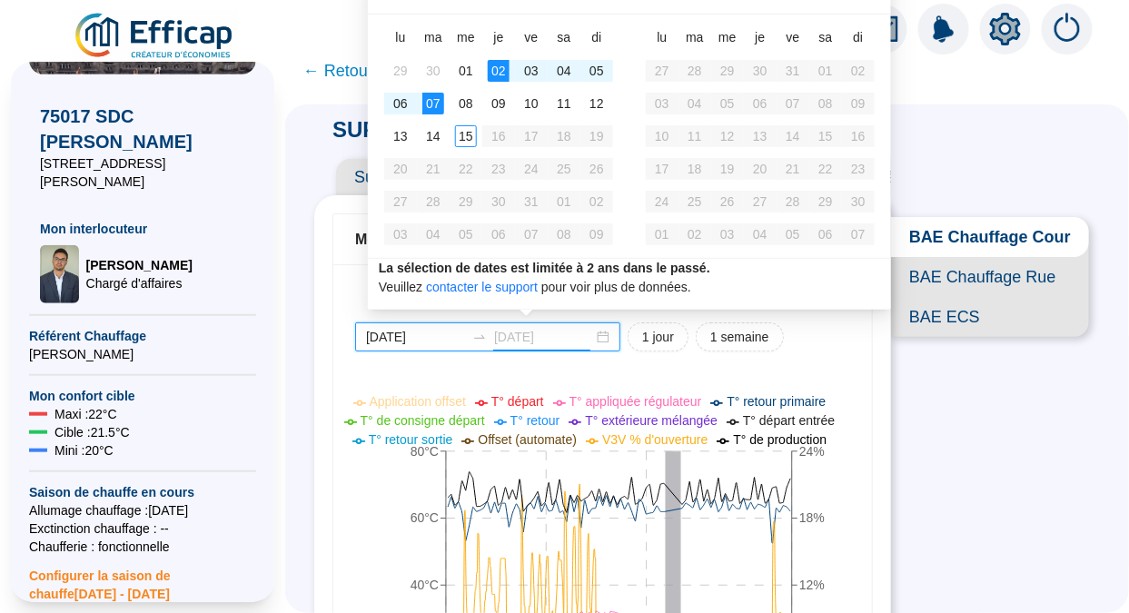
type input "[DATE]"
click at [404, 105] on div "06" at bounding box center [401, 104] width 22 height 22
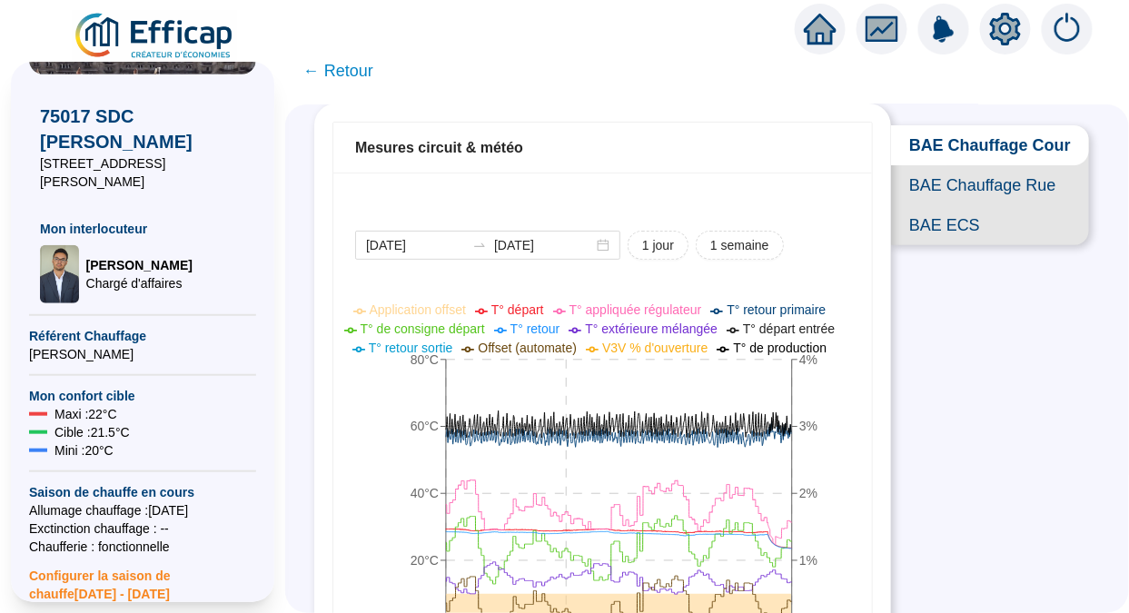
scroll to position [74, 0]
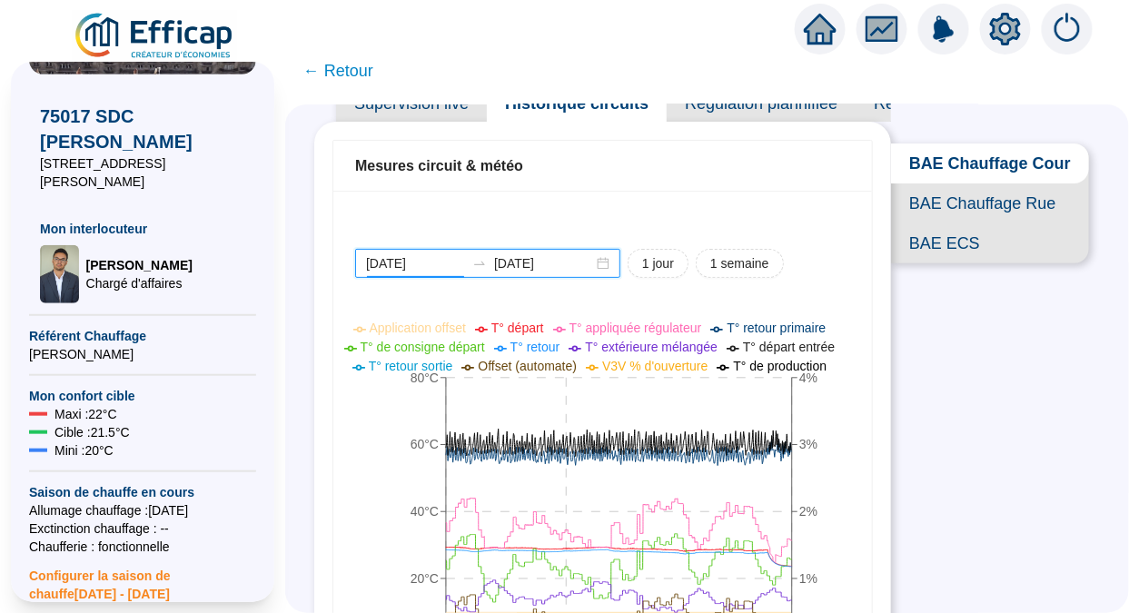
click at [417, 261] on input "[DATE]" at bounding box center [415, 263] width 99 height 19
